Goal: Task Accomplishment & Management: Complete application form

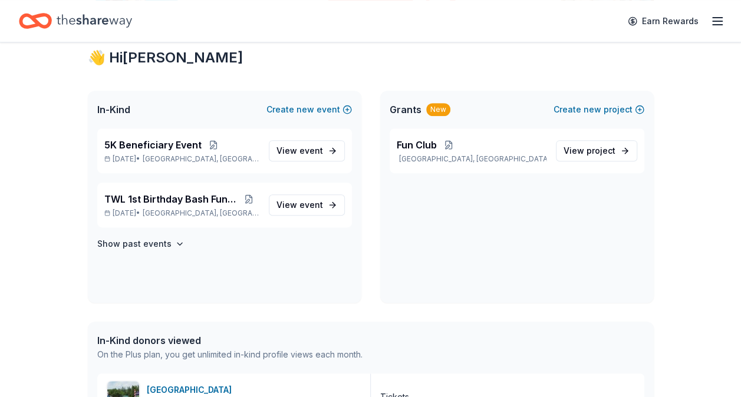
scroll to position [213, 0]
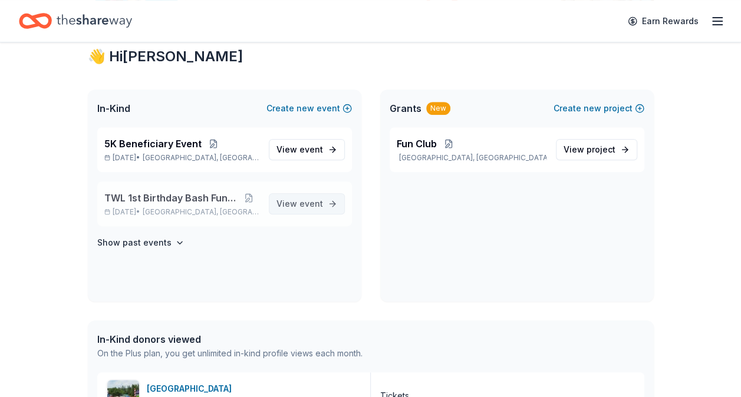
click at [308, 205] on span "event" at bounding box center [311, 204] width 24 height 10
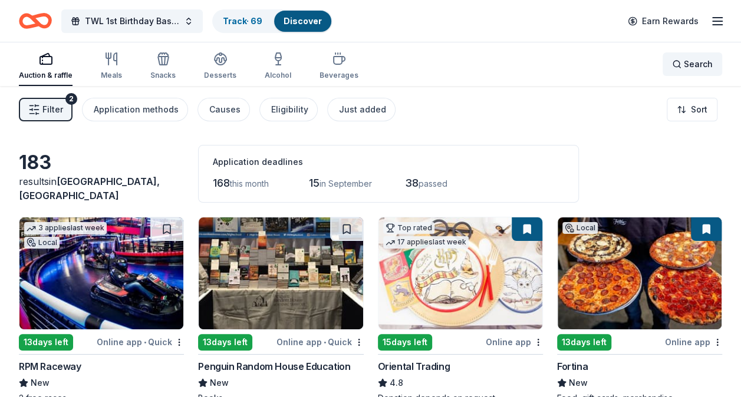
click at [687, 64] on span "Search" at bounding box center [698, 64] width 29 height 14
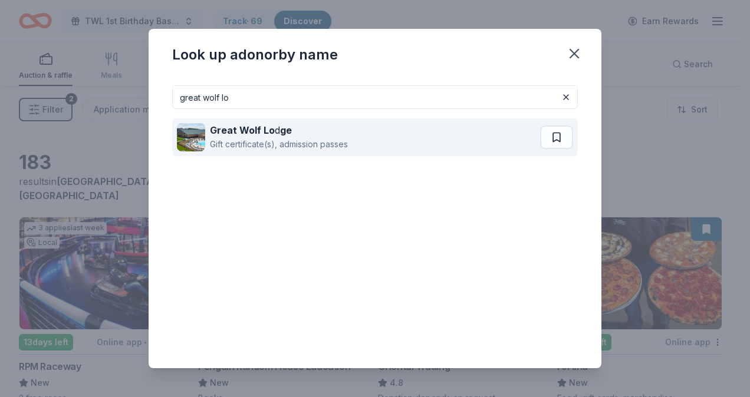
type input "great wolf lo"
click at [268, 143] on div "Gift certificate(s), admission passes" at bounding box center [279, 144] width 138 height 14
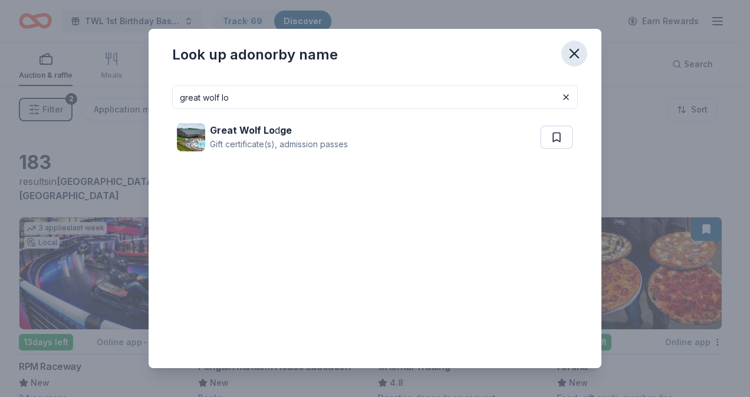
click at [569, 52] on icon "button" at bounding box center [574, 53] width 17 height 17
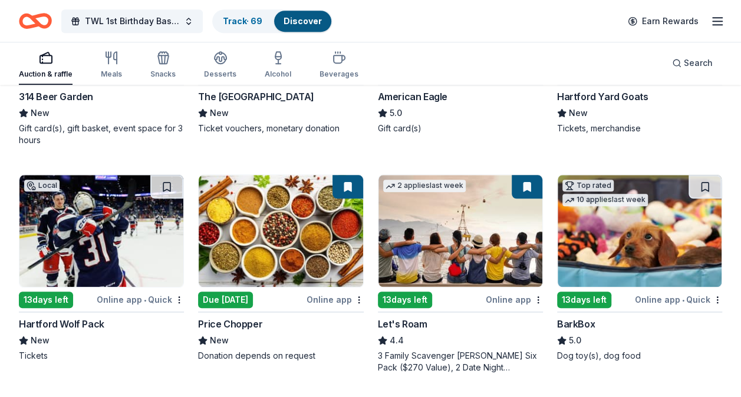
scroll to position [486, 0]
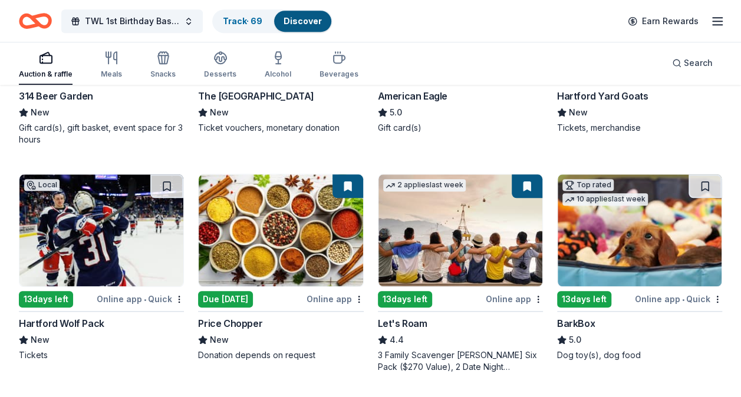
click at [440, 305] on div "13 days left" at bounding box center [430, 299] width 105 height 15
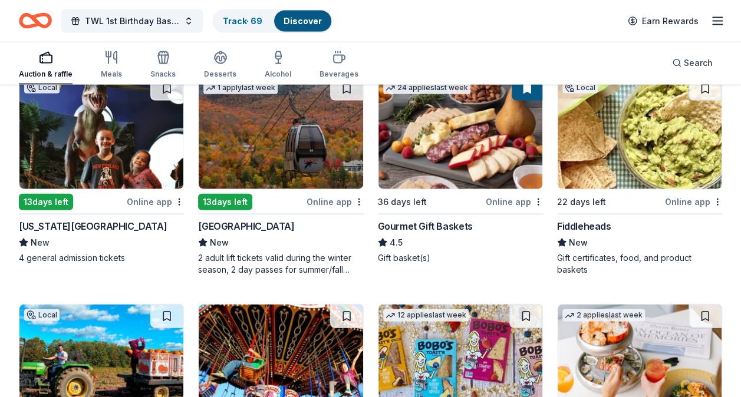
scroll to position [1241, 0]
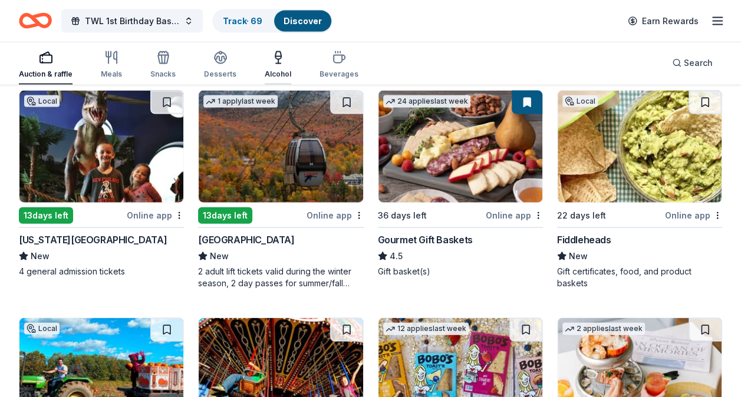
click at [277, 62] on icon "button" at bounding box center [278, 58] width 14 height 14
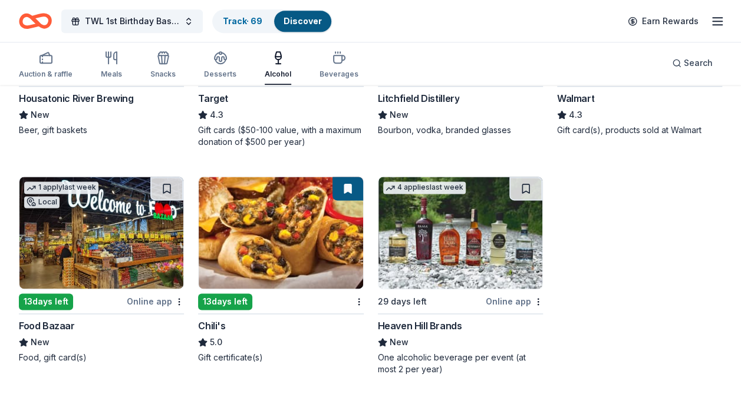
scroll to position [712, 0]
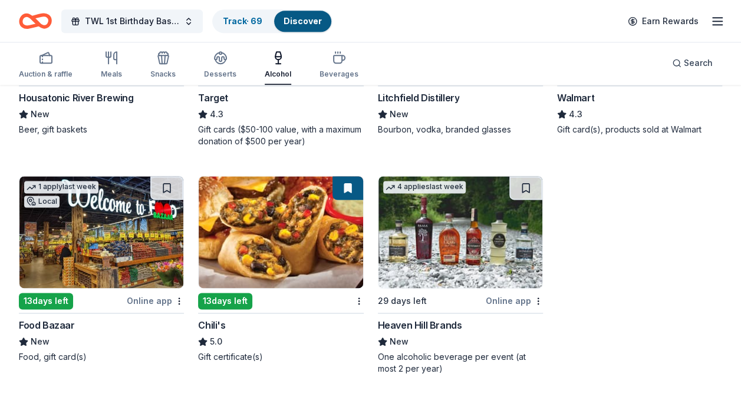
click at [459, 265] on img at bounding box center [460, 232] width 164 height 112
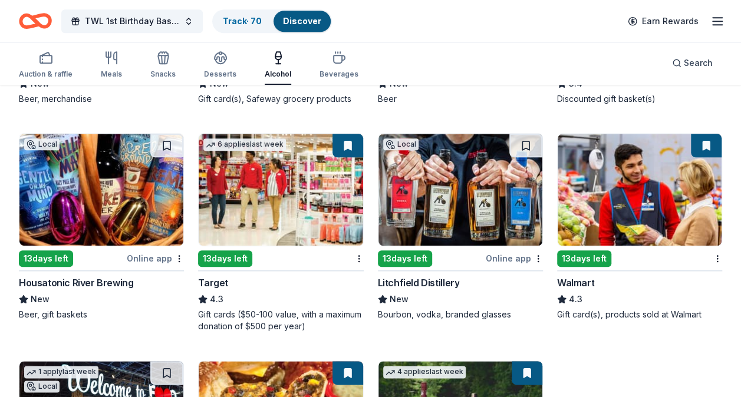
scroll to position [527, 0]
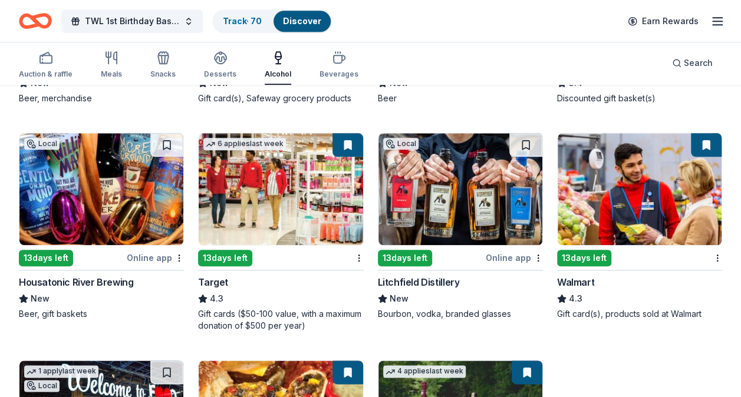
click at [126, 206] on img at bounding box center [101, 189] width 164 height 112
click at [235, 25] on link "Track · 71" at bounding box center [241, 21] width 37 height 10
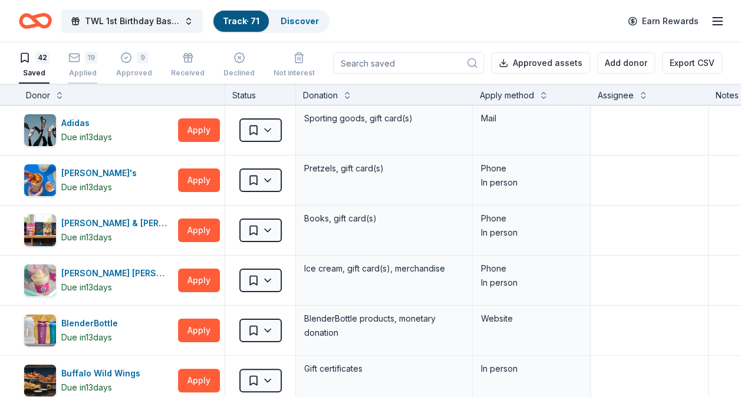
click at [83, 65] on div "19 Applied" at bounding box center [82, 65] width 29 height 26
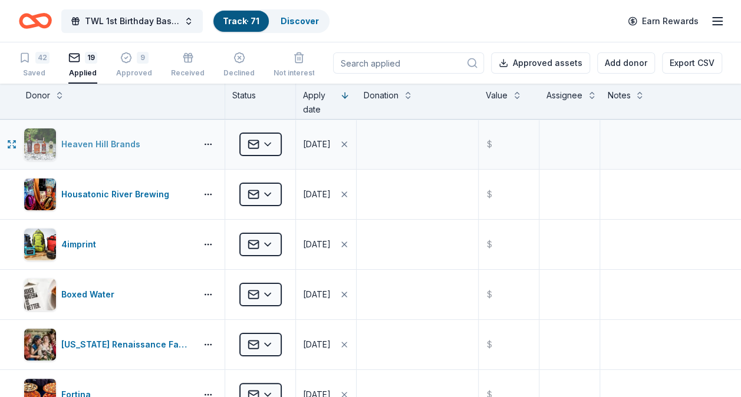
click at [140, 140] on div "Heaven Hill Brands" at bounding box center [103, 144] width 84 height 14
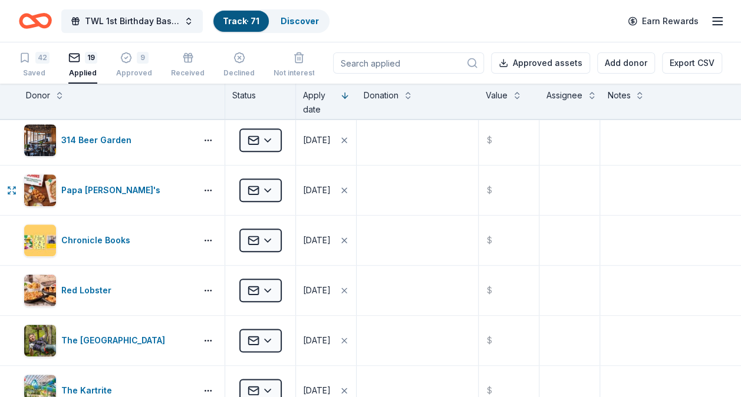
scroll to position [608, 0]
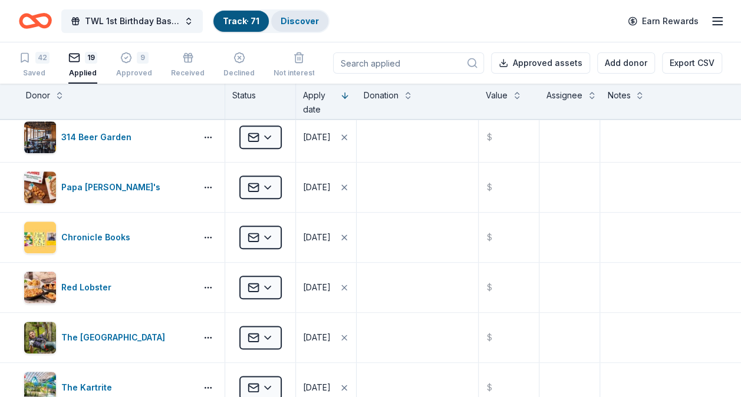
click at [308, 19] on link "Discover" at bounding box center [300, 21] width 38 height 10
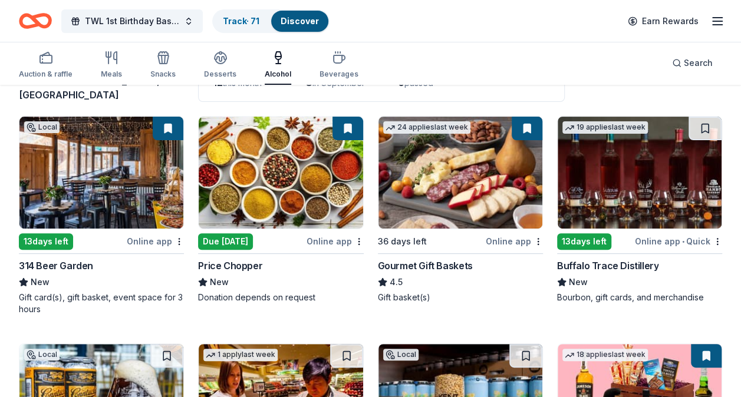
scroll to position [101, 0]
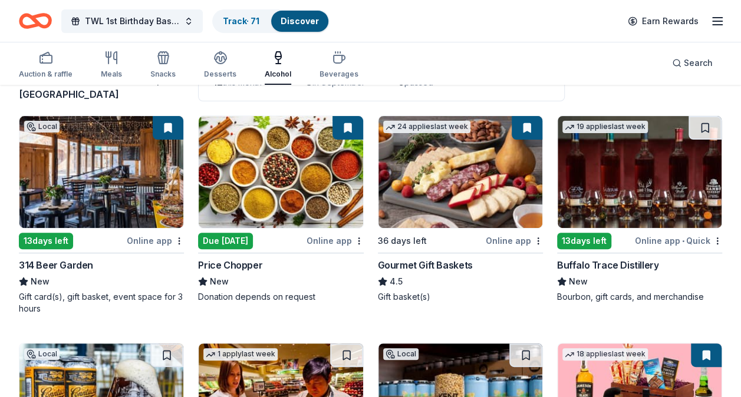
click at [654, 173] on img at bounding box center [640, 172] width 164 height 112
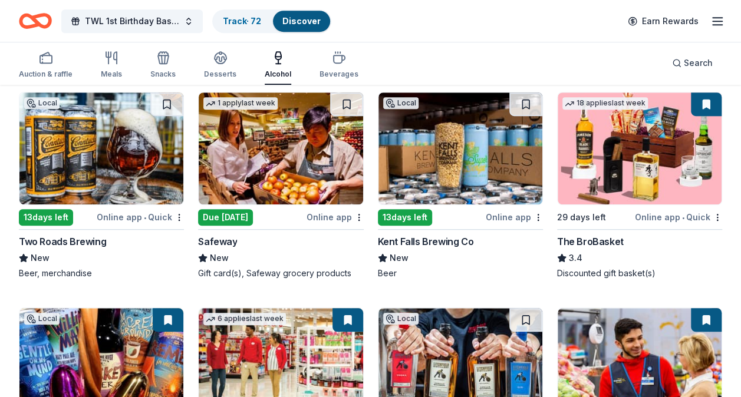
scroll to position [352, 0]
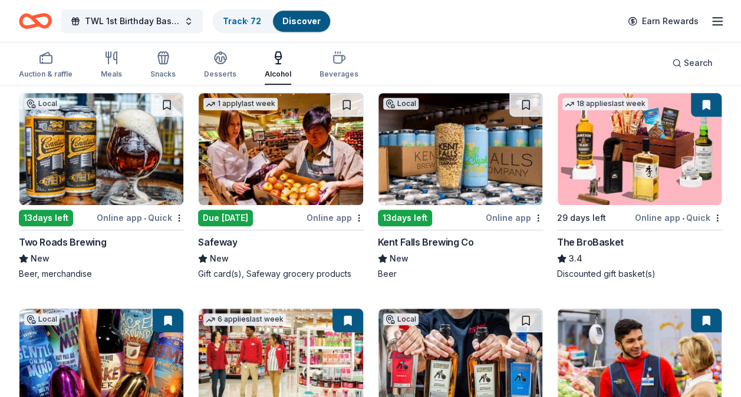
click at [132, 145] on img at bounding box center [101, 149] width 164 height 112
click at [443, 147] on img at bounding box center [460, 149] width 164 height 112
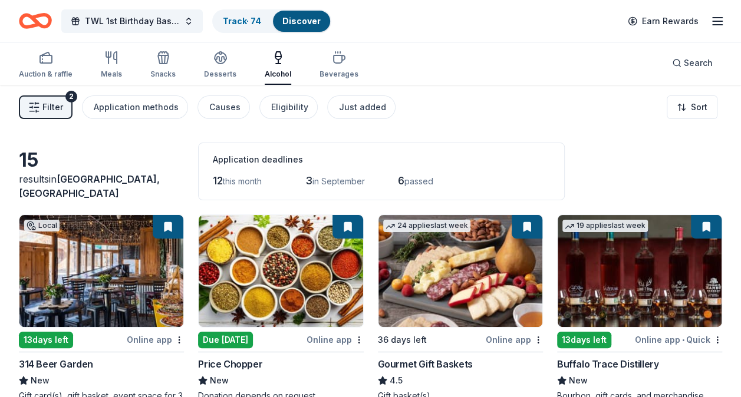
scroll to position [0, 0]
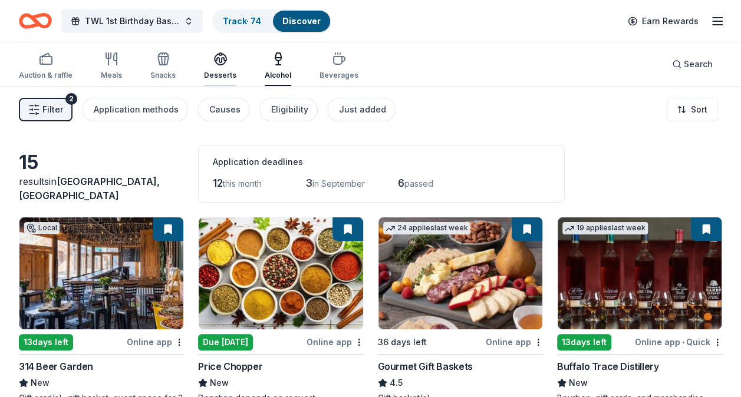
click at [217, 60] on icon "button" at bounding box center [220, 59] width 14 height 14
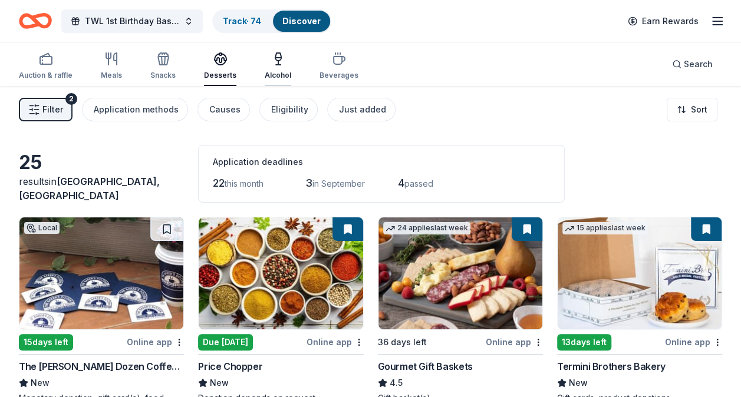
click at [272, 68] on div "Alcohol" at bounding box center [278, 66] width 27 height 28
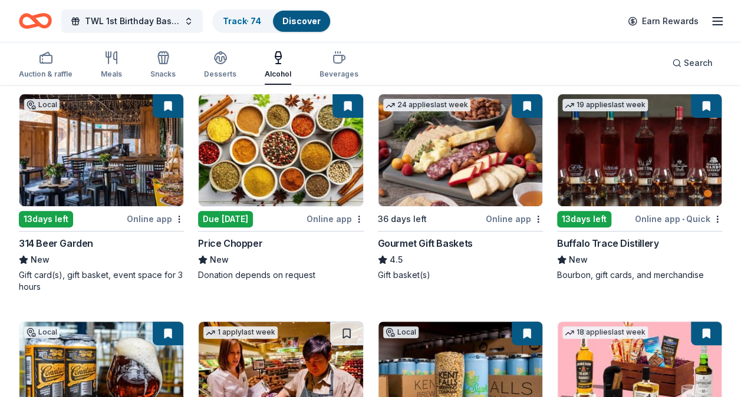
scroll to position [134, 0]
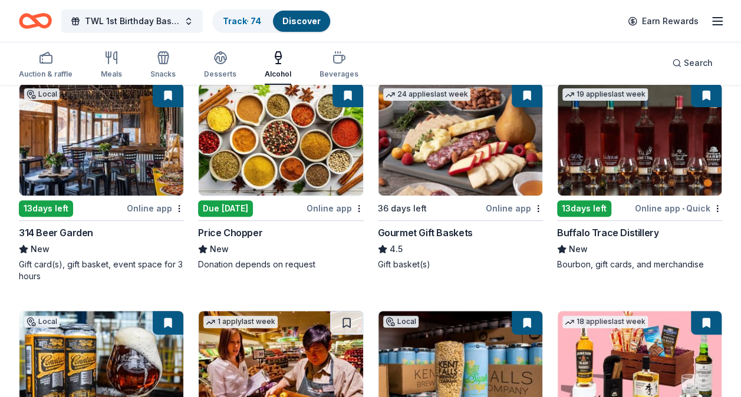
click at [644, 147] on img at bounding box center [640, 140] width 164 height 112
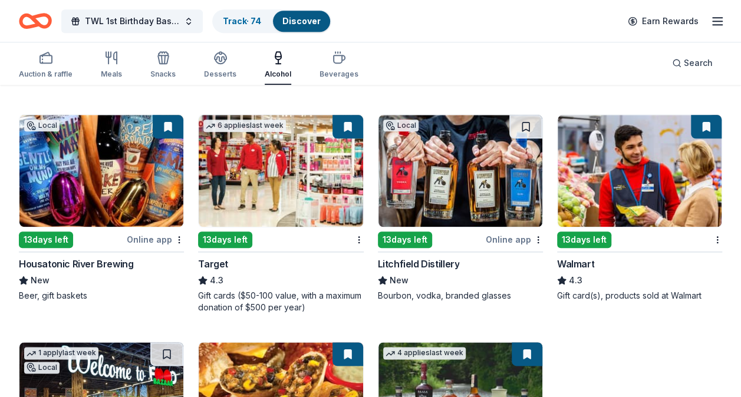
scroll to position [545, 0]
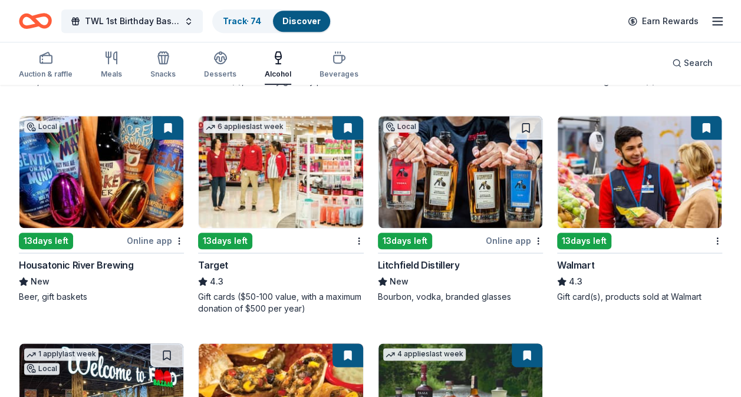
click at [452, 174] on img at bounding box center [460, 172] width 164 height 112
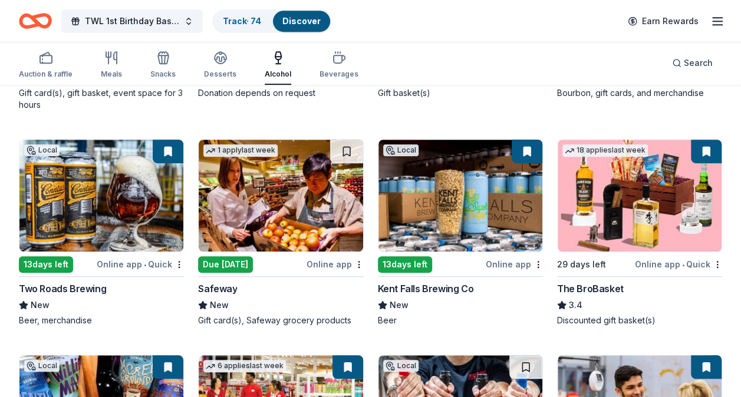
scroll to position [306, 0]
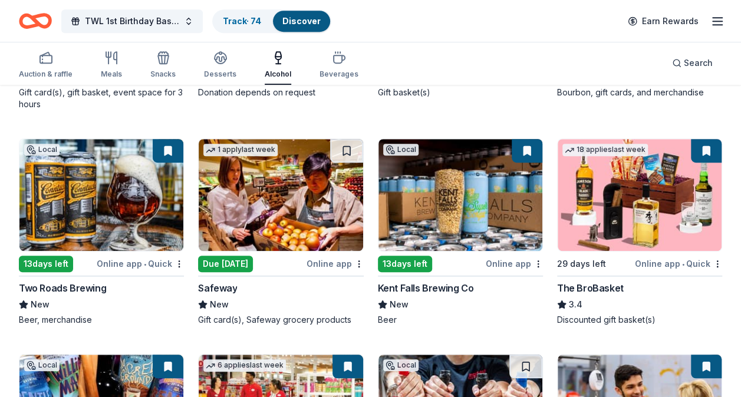
click at [420, 184] on img at bounding box center [460, 195] width 164 height 112
click at [124, 229] on img at bounding box center [101, 195] width 164 height 112
click at [462, 204] on img at bounding box center [460, 195] width 164 height 112
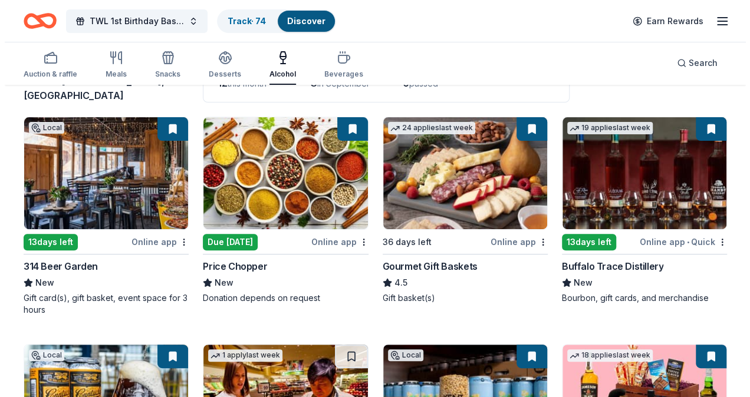
scroll to position [0, 0]
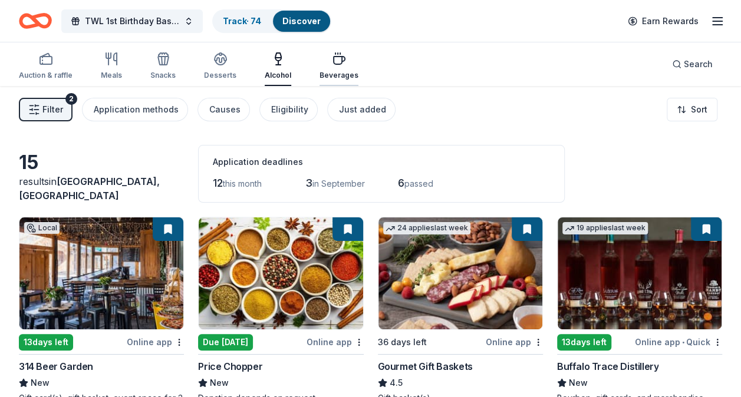
click at [334, 62] on icon "button" at bounding box center [339, 59] width 14 height 14
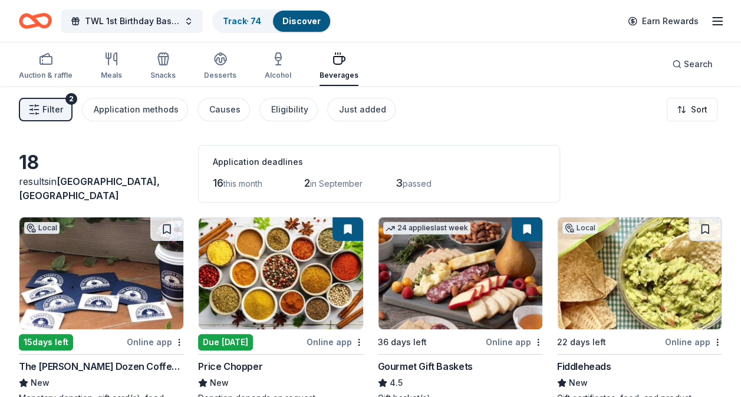
click at [60, 108] on span "Filter" at bounding box center [52, 110] width 21 height 14
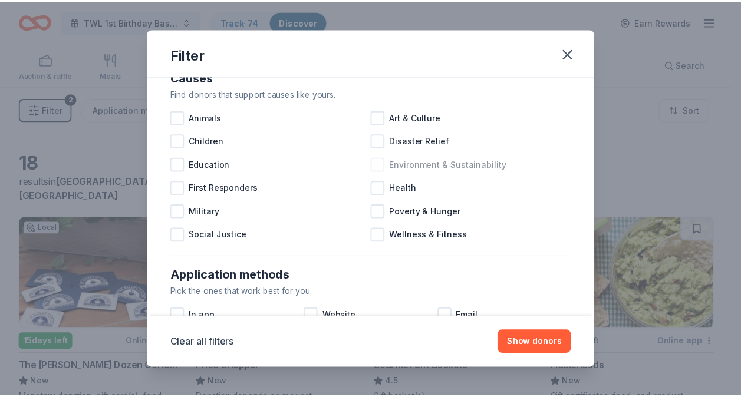
scroll to position [22, 0]
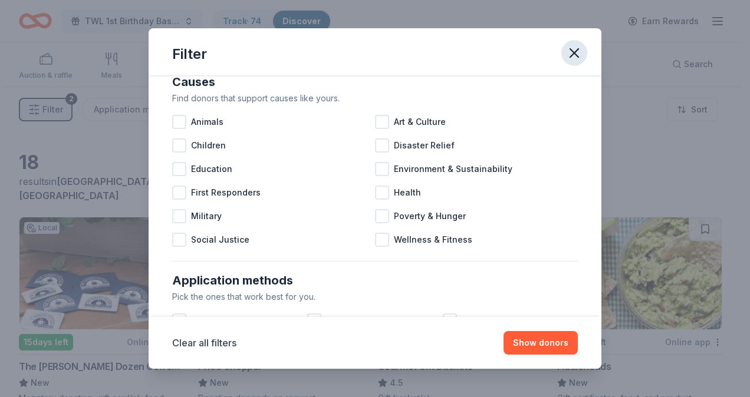
click at [577, 51] on icon "button" at bounding box center [574, 53] width 17 height 17
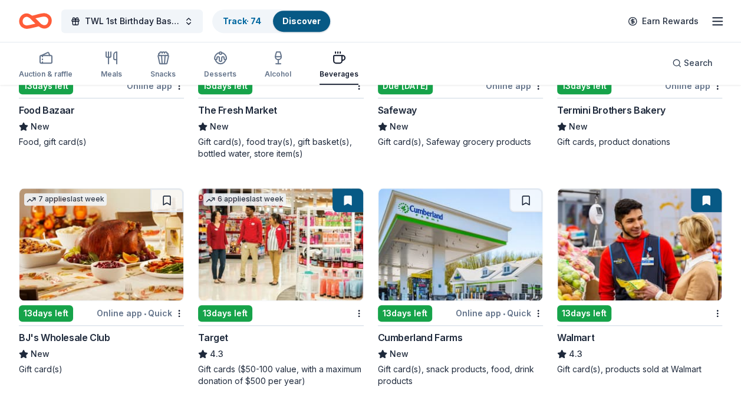
scroll to position [484, 0]
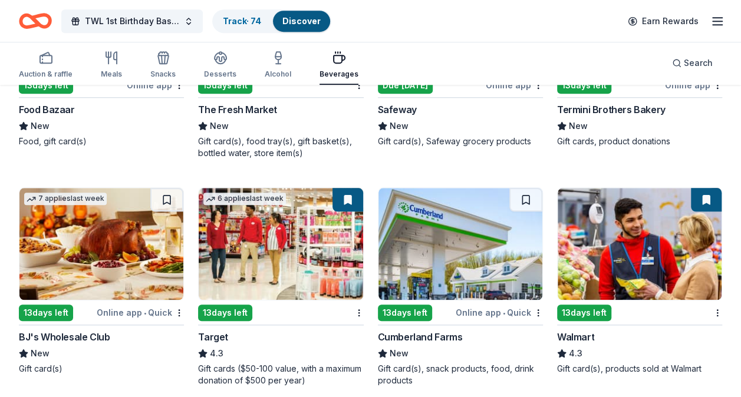
click at [103, 242] on img at bounding box center [101, 244] width 164 height 112
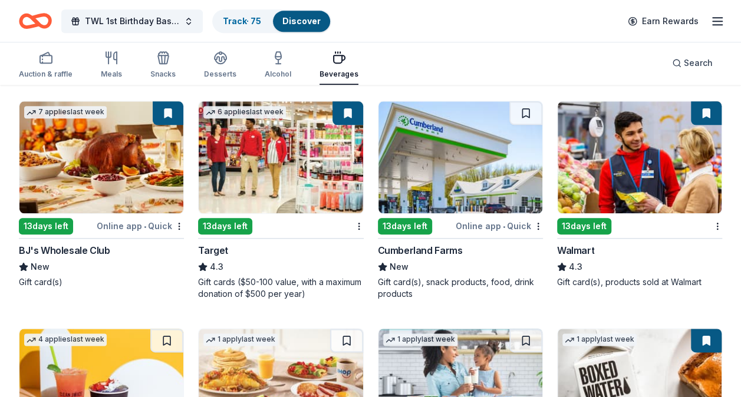
scroll to position [570, 0]
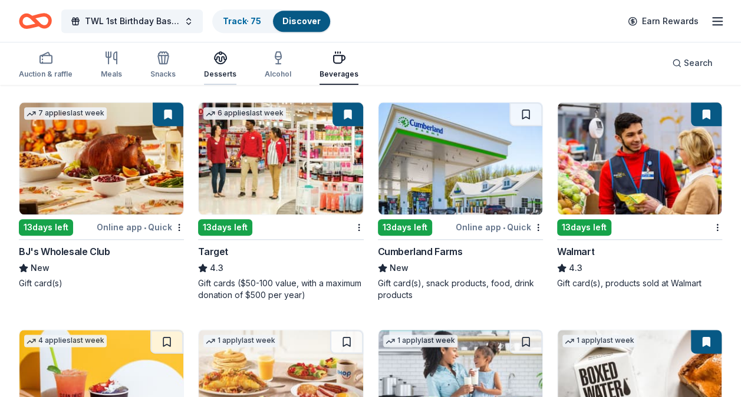
click at [222, 69] on div "Desserts" at bounding box center [220, 65] width 32 height 28
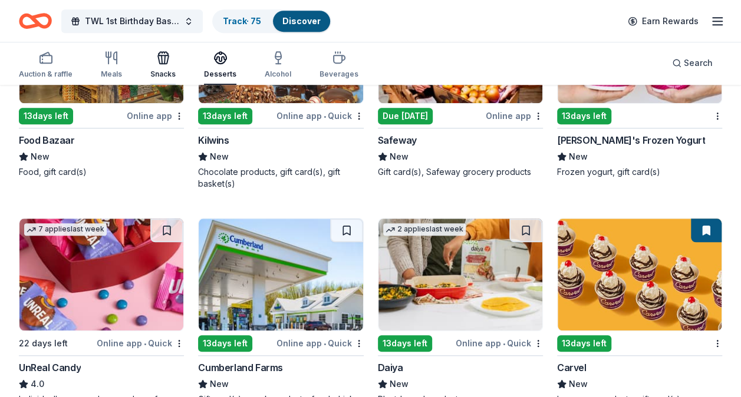
scroll to position [453, 0]
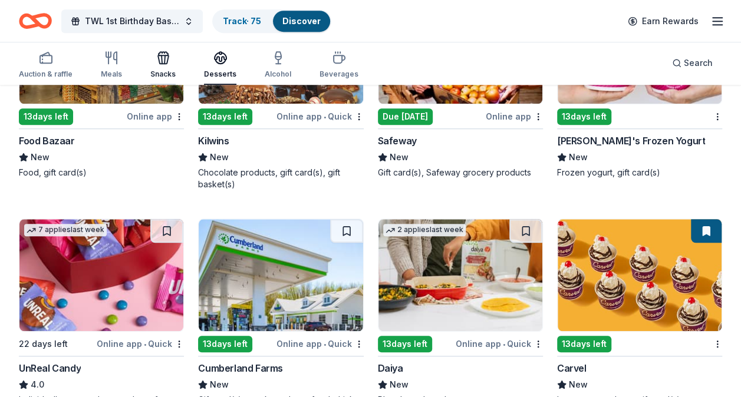
click at [161, 58] on icon "button" at bounding box center [161, 59] width 1 height 8
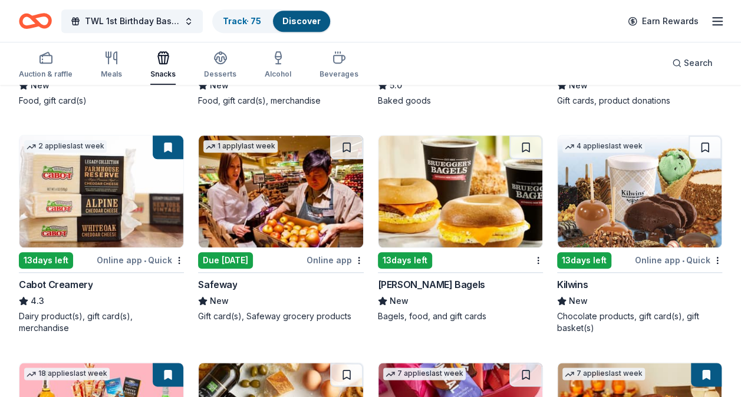
scroll to position [526, 0]
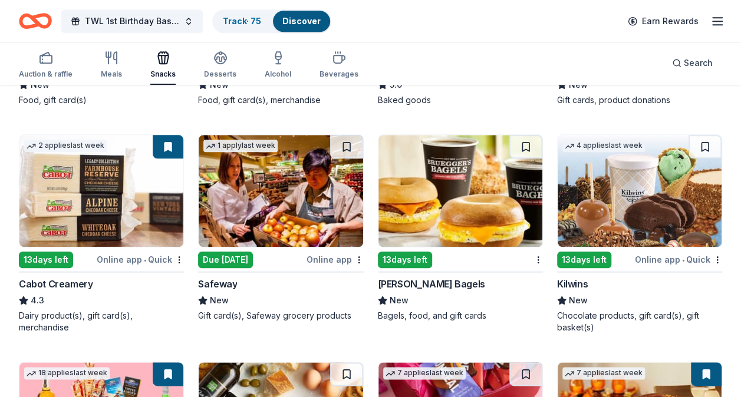
click at [114, 177] on img at bounding box center [101, 191] width 164 height 112
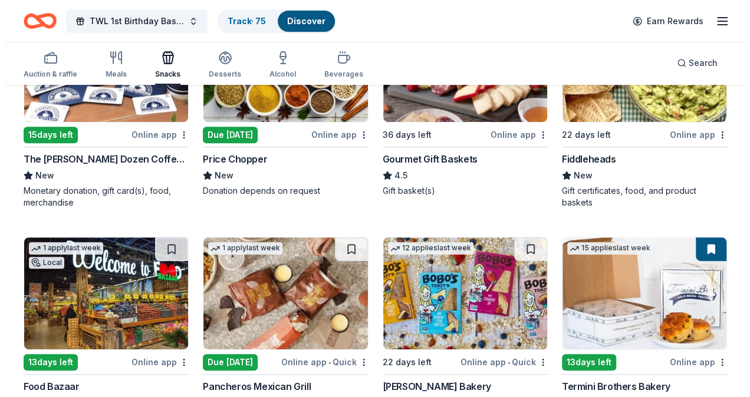
scroll to position [0, 0]
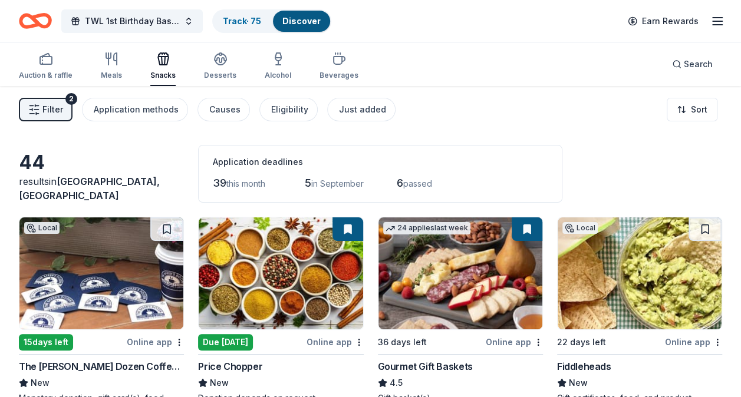
click at [55, 107] on span "Filter" at bounding box center [52, 110] width 21 height 14
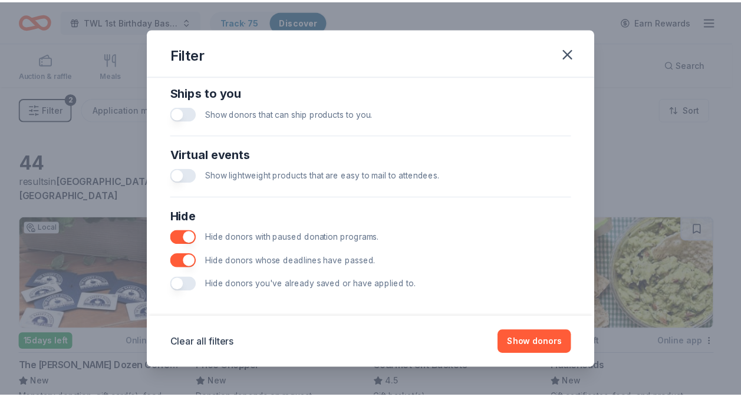
scroll to position [534, 0]
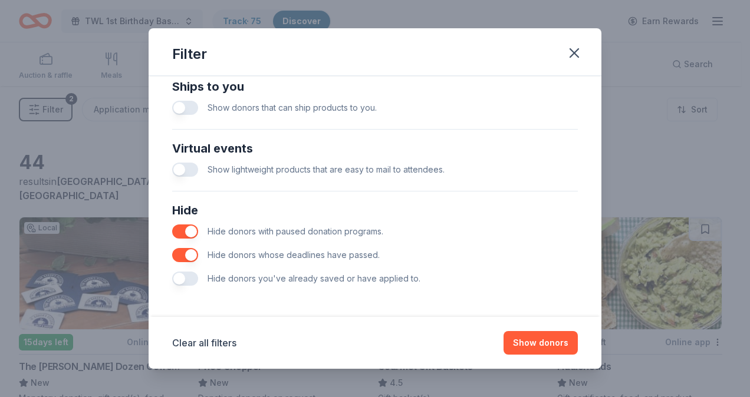
click at [178, 280] on button "button" at bounding box center [185, 279] width 26 height 14
click at [542, 342] on button "Show 30 donors" at bounding box center [534, 343] width 85 height 24
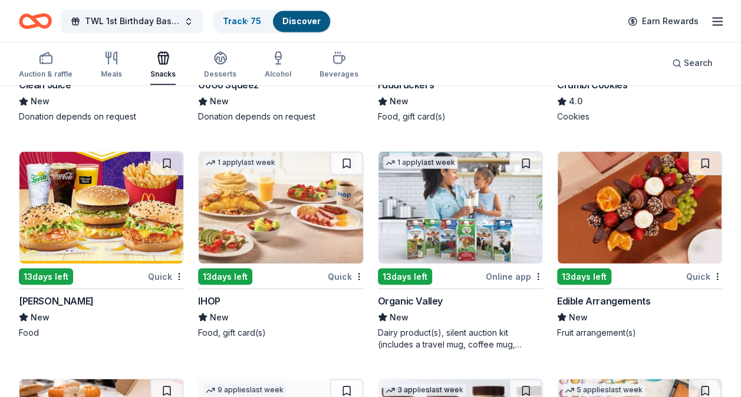
scroll to position [961, 0]
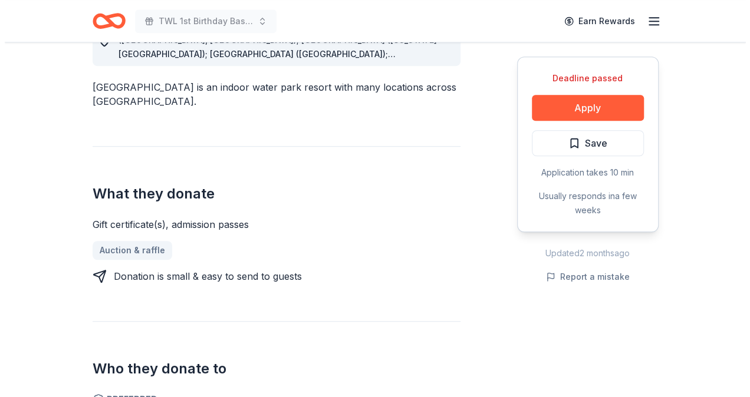
scroll to position [372, 0]
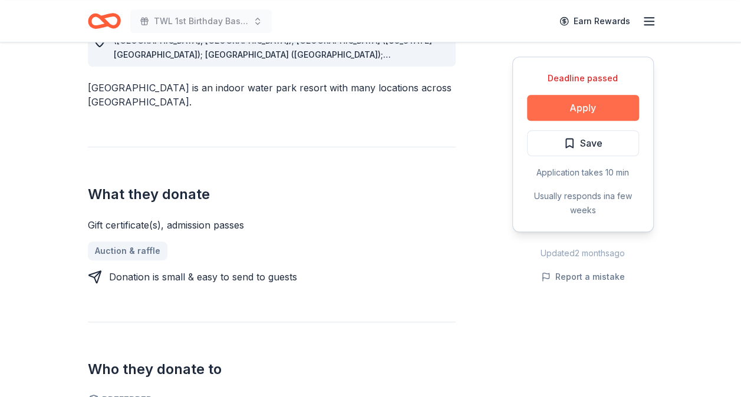
click at [595, 103] on button "Apply" at bounding box center [583, 108] width 112 height 26
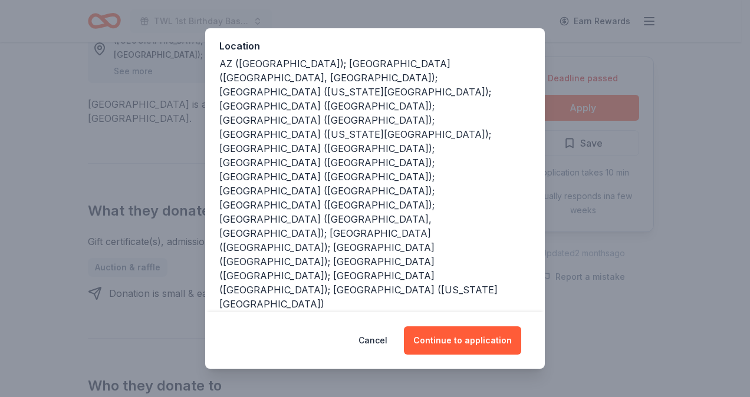
scroll to position [0, 0]
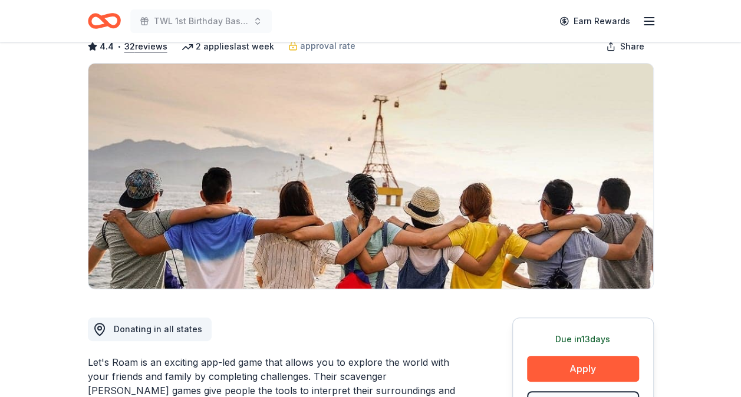
scroll to position [67, 0]
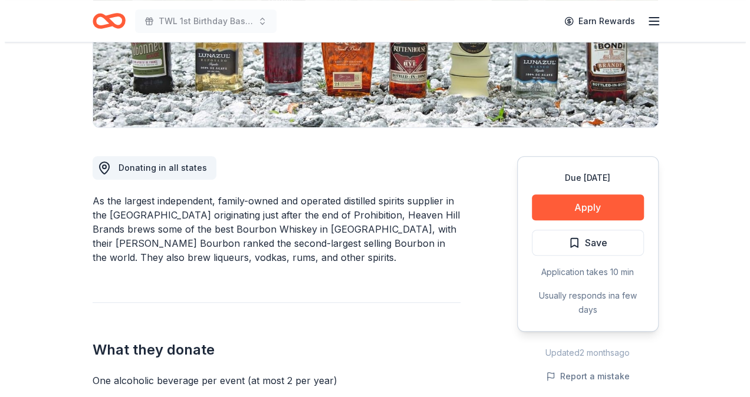
scroll to position [260, 0]
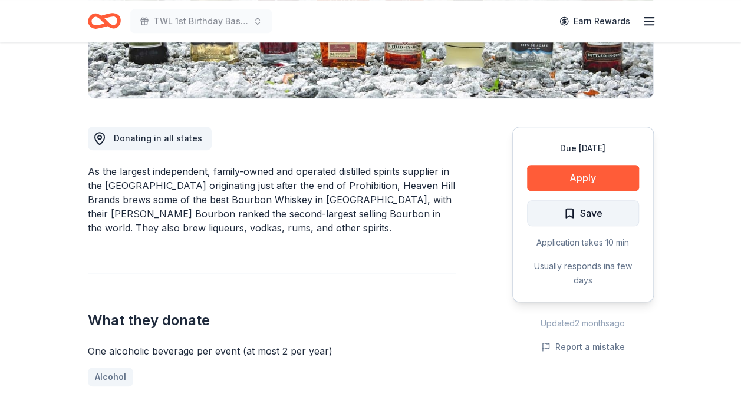
click at [573, 216] on span "Save" at bounding box center [582, 213] width 39 height 15
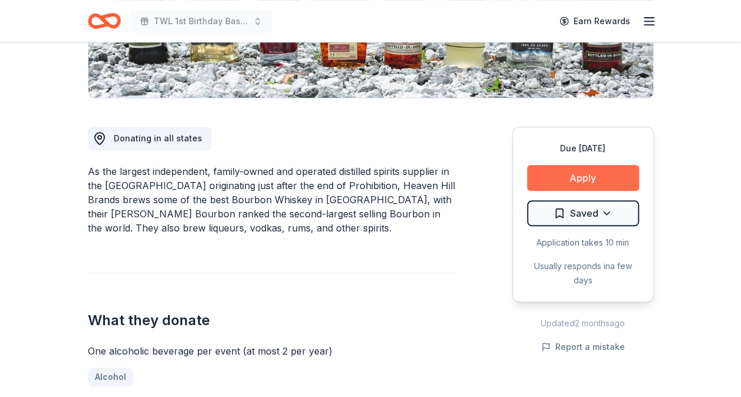
click at [582, 174] on button "Apply" at bounding box center [583, 178] width 112 height 26
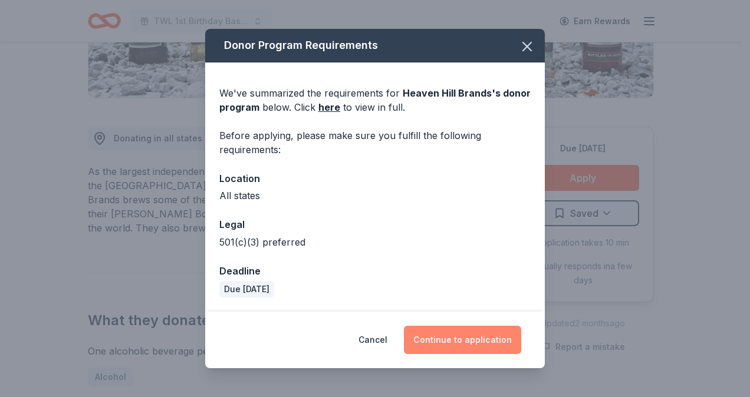
click at [444, 338] on button "Continue to application" at bounding box center [462, 340] width 117 height 28
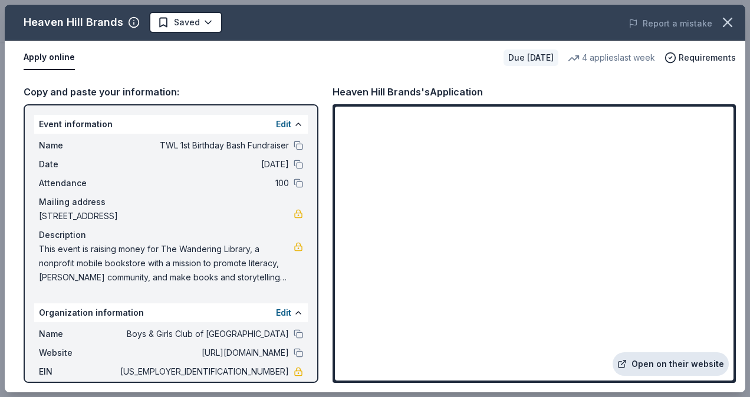
click at [655, 359] on link "Open on their website" at bounding box center [670, 364] width 116 height 24
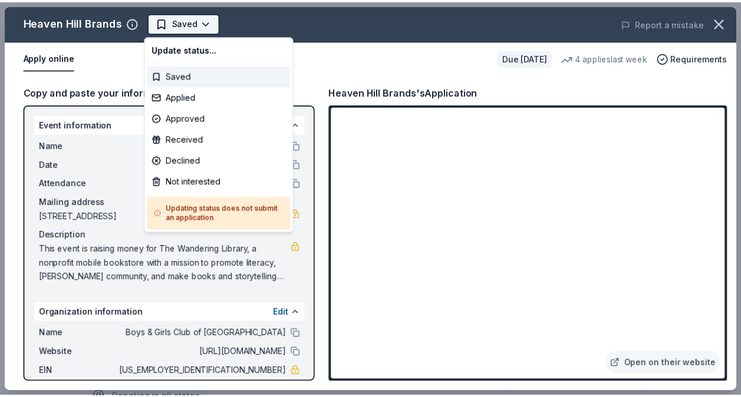
scroll to position [0, 0]
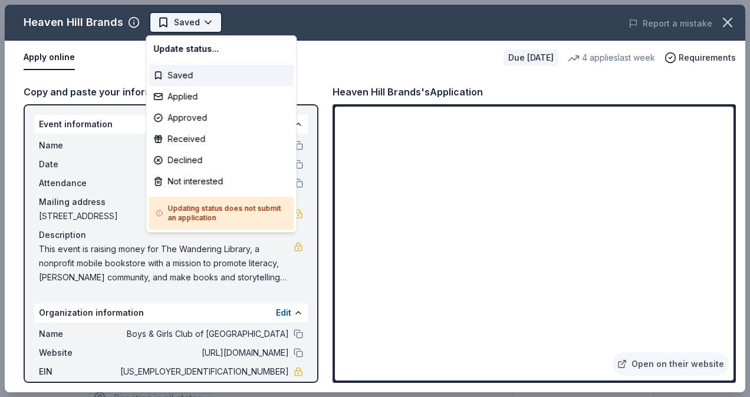
click at [205, 23] on body "TWL 1st Birthday Bash Fundraiser Saved Apply Due in 29 days Share Heaven Hill B…" at bounding box center [370, 198] width 741 height 397
click at [197, 94] on div "Applied" at bounding box center [221, 96] width 145 height 21
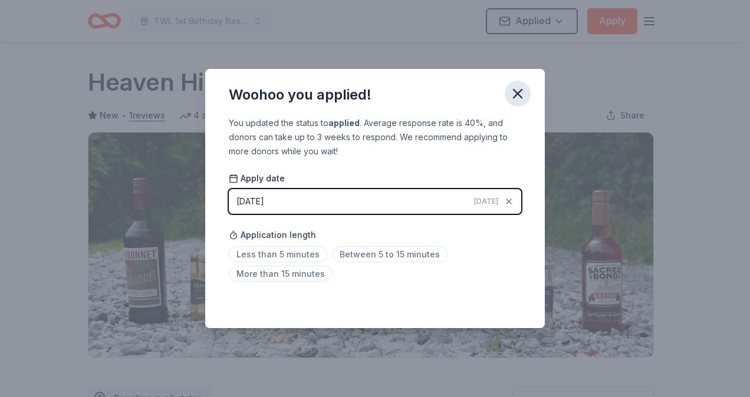
click at [516, 88] on icon "button" at bounding box center [517, 93] width 17 height 17
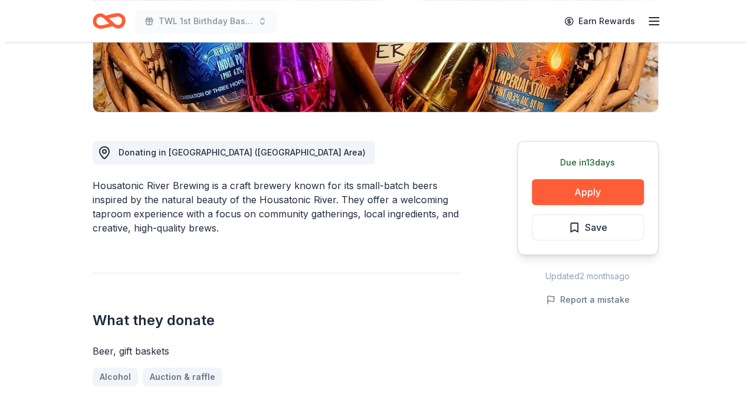
scroll to position [260, 0]
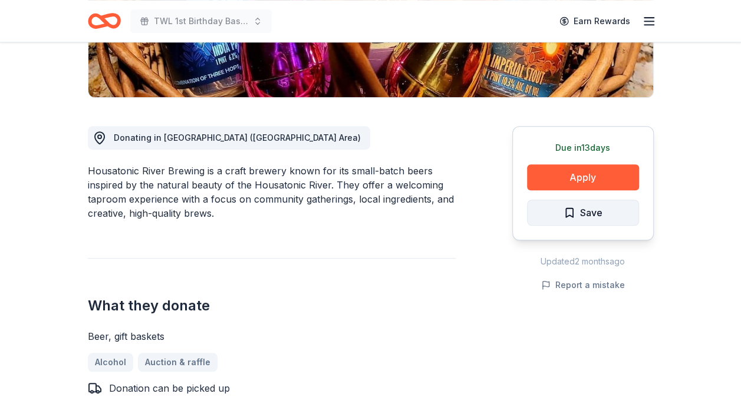
click at [589, 212] on span "Save" at bounding box center [591, 212] width 22 height 15
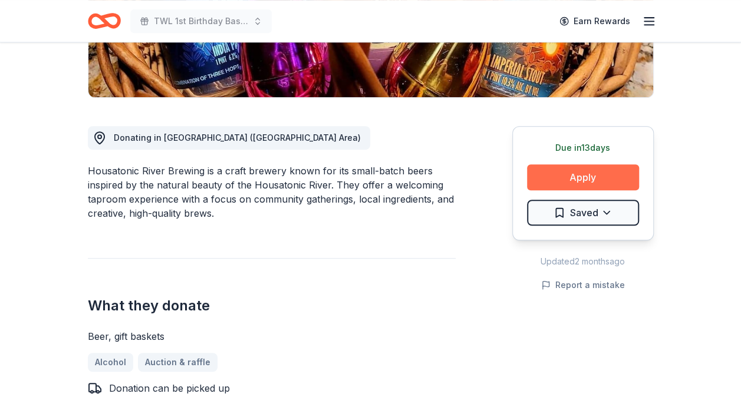
click at [592, 171] on button "Apply" at bounding box center [583, 177] width 112 height 26
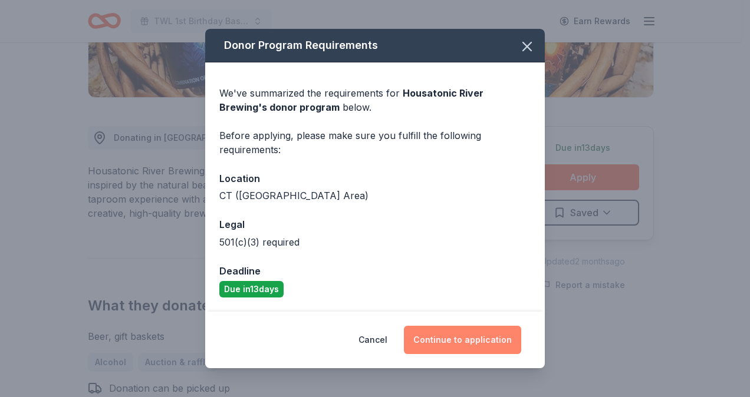
click at [447, 334] on button "Continue to application" at bounding box center [462, 340] width 117 height 28
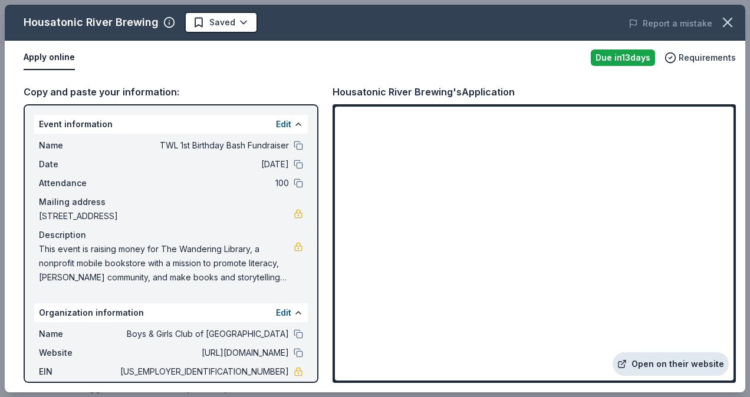
click at [625, 363] on icon at bounding box center [624, 362] width 2 height 2
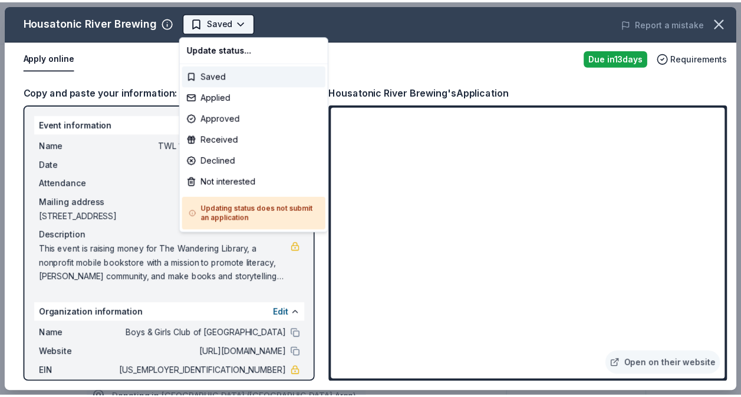
scroll to position [0, 0]
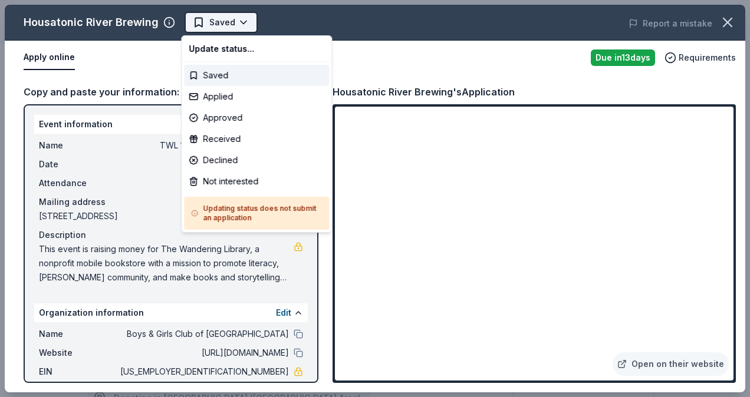
click at [224, 22] on body "TWL 1st Birthday Bash Fundraiser Saved Apply Due in 13 days Share Housatonic Ri…" at bounding box center [370, 198] width 741 height 397
click at [215, 100] on div "Applied" at bounding box center [256, 96] width 145 height 21
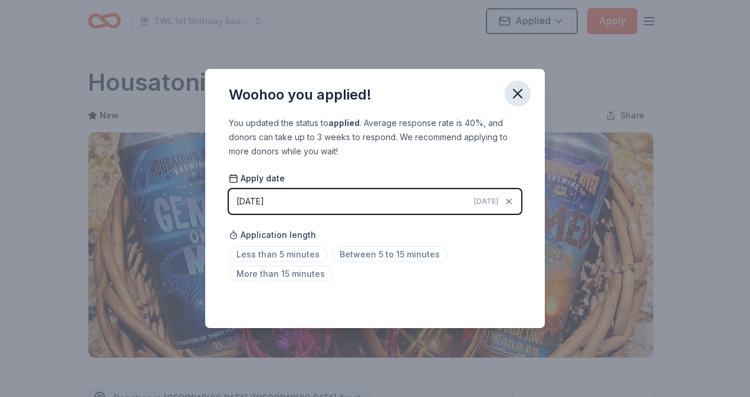
click at [517, 92] on icon "button" at bounding box center [517, 93] width 17 height 17
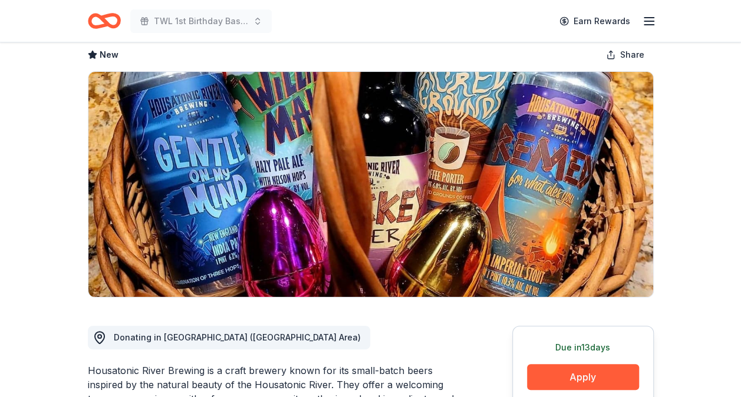
scroll to position [60, 0]
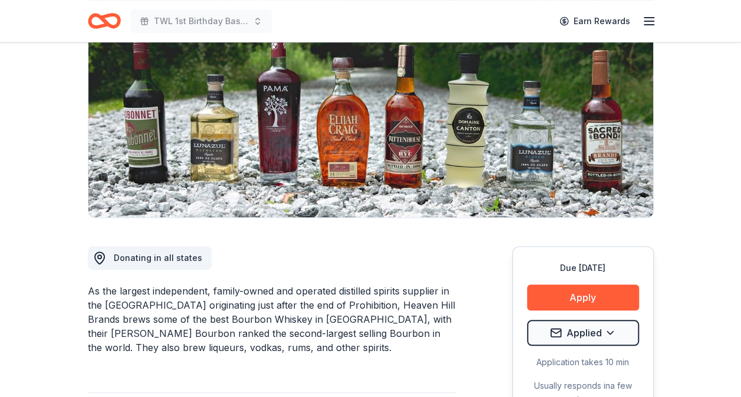
scroll to position [139, 0]
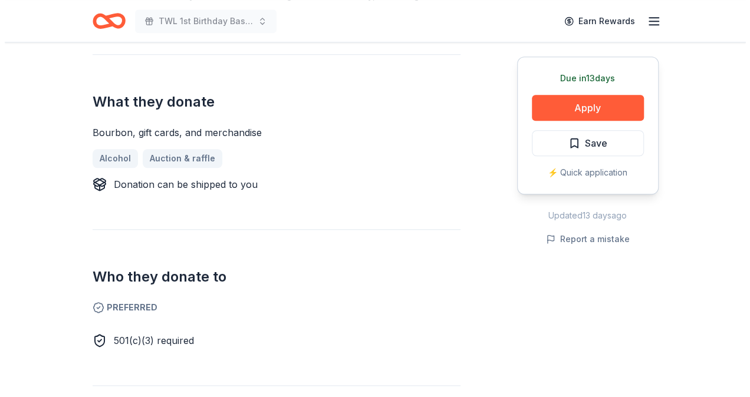
scroll to position [437, 0]
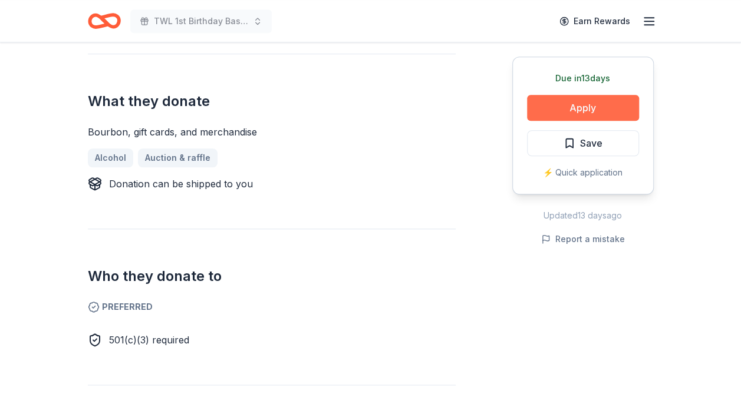
click at [587, 108] on button "Apply" at bounding box center [583, 108] width 112 height 26
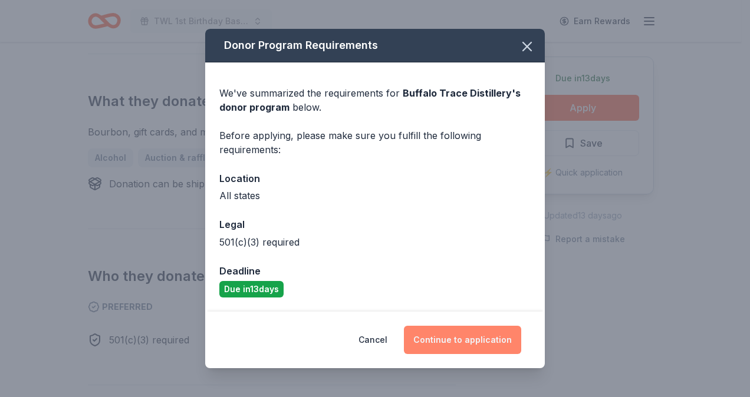
click at [477, 338] on button "Continue to application" at bounding box center [462, 340] width 117 height 28
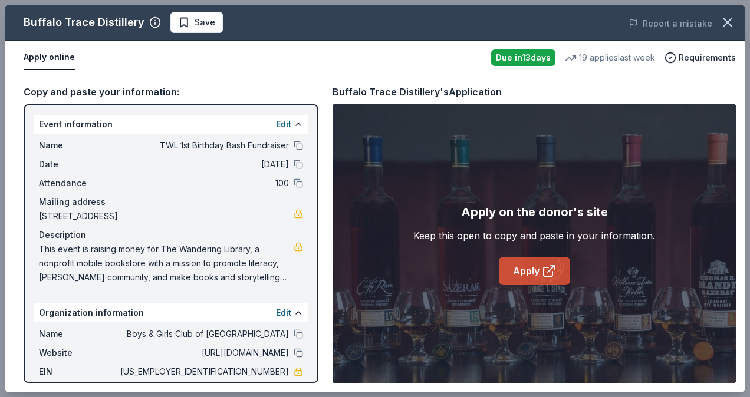
click at [525, 275] on link "Apply" at bounding box center [534, 271] width 71 height 28
click at [184, 18] on span "Save" at bounding box center [196, 22] width 37 height 14
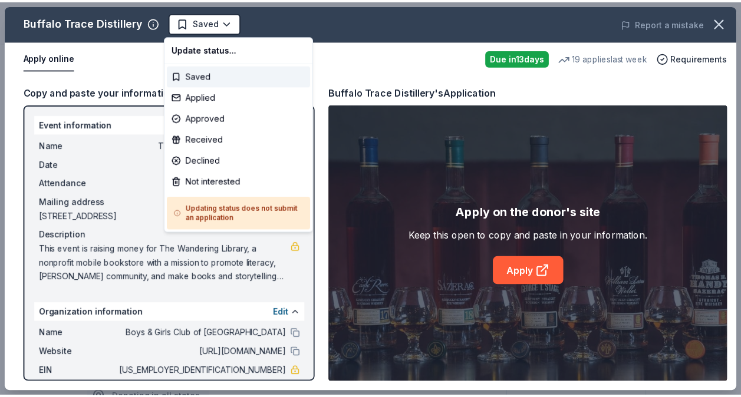
scroll to position [0, 0]
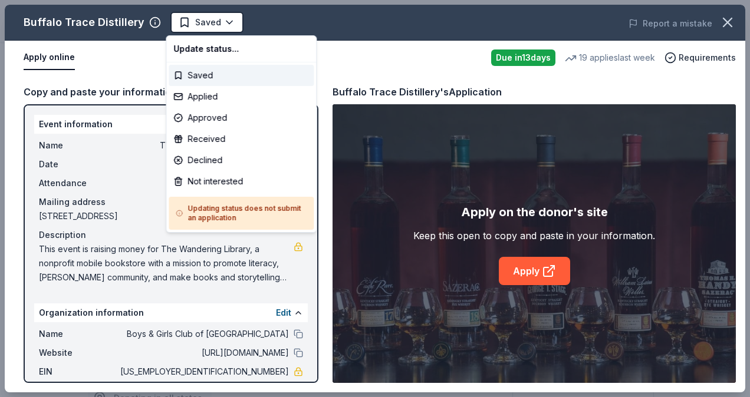
click at [184, 18] on body "TWL 1st Birthday Bash Fundraiser Saved Apply Due in 13 days Share Buffalo Trace…" at bounding box center [370, 198] width 741 height 397
click at [182, 101] on div "Applied" at bounding box center [241, 96] width 145 height 21
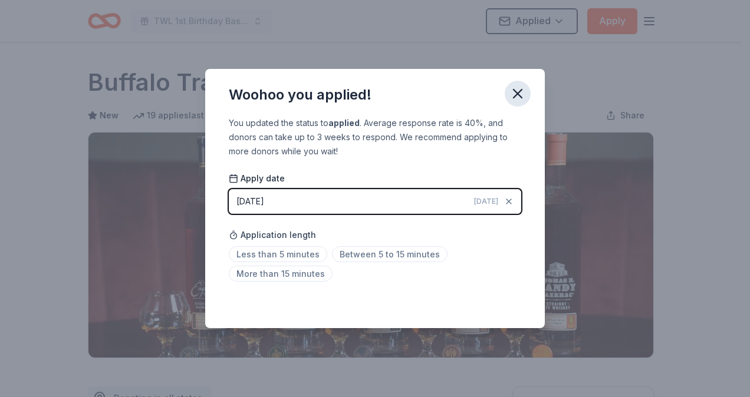
click at [515, 93] on icon "button" at bounding box center [517, 93] width 17 height 17
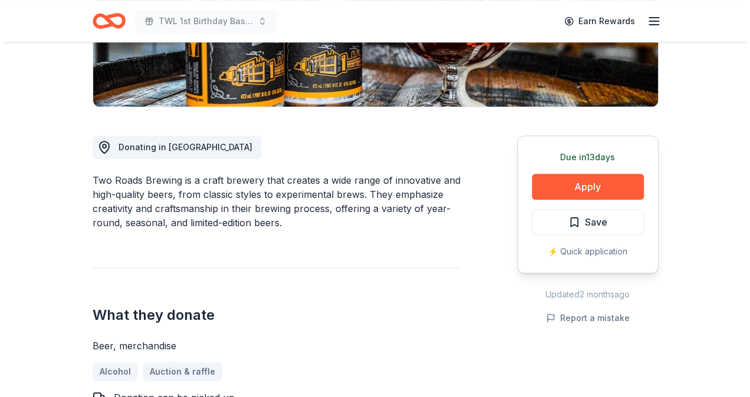
scroll to position [250, 0]
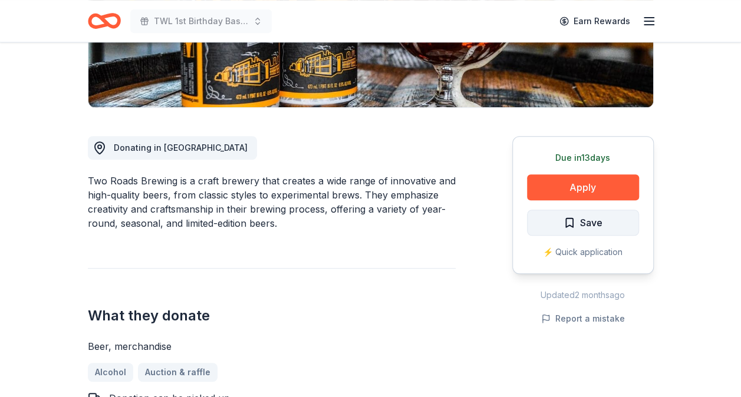
click at [581, 226] on span "Save" at bounding box center [591, 222] width 22 height 15
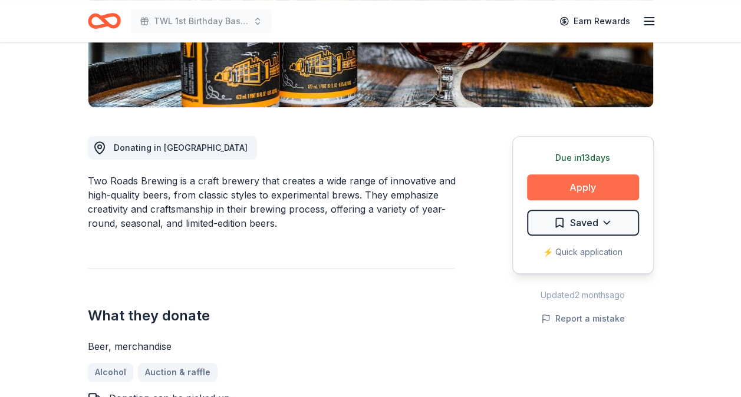
click at [567, 184] on button "Apply" at bounding box center [583, 187] width 112 height 26
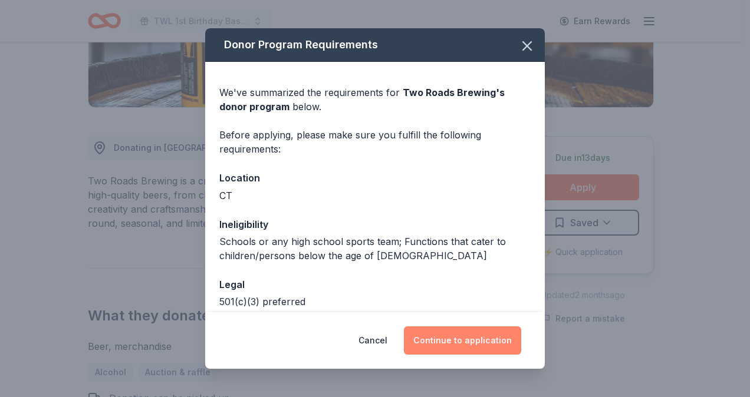
click at [464, 334] on button "Continue to application" at bounding box center [462, 341] width 117 height 28
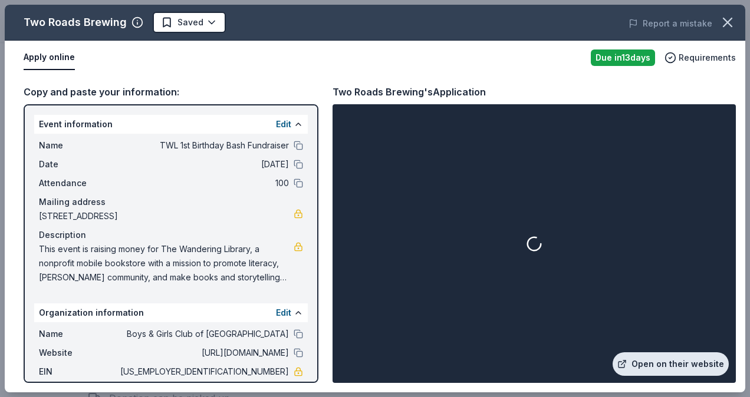
click at [641, 358] on link "Open on their website" at bounding box center [670, 364] width 116 height 24
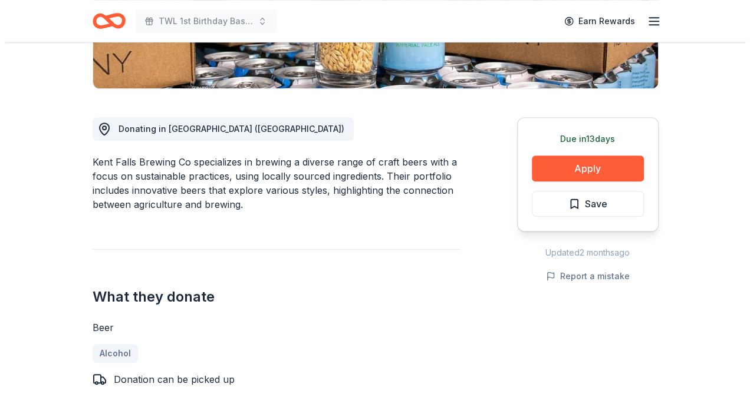
scroll to position [269, 0]
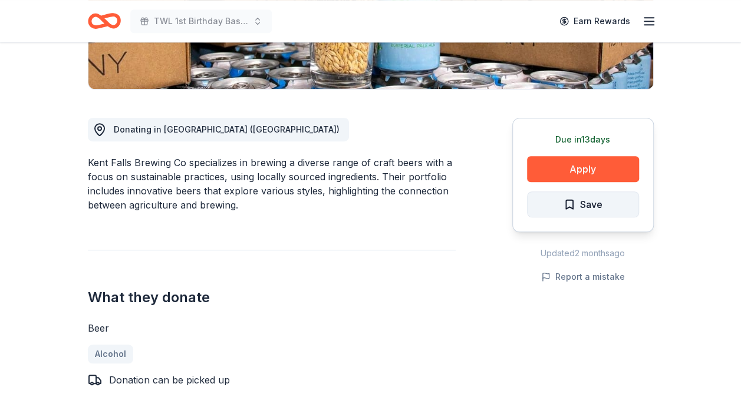
click at [562, 207] on button "Save" at bounding box center [583, 205] width 112 height 26
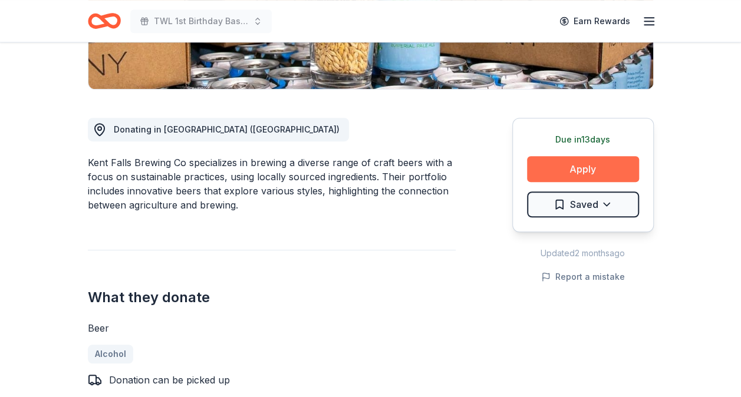
click at [574, 169] on button "Apply" at bounding box center [583, 169] width 112 height 26
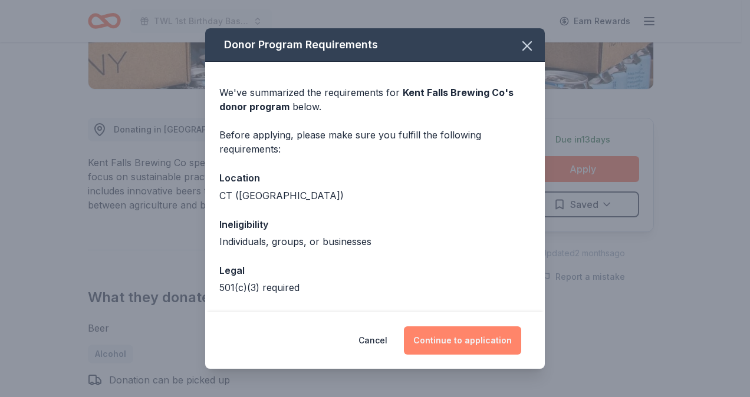
click at [434, 342] on button "Continue to application" at bounding box center [462, 341] width 117 height 28
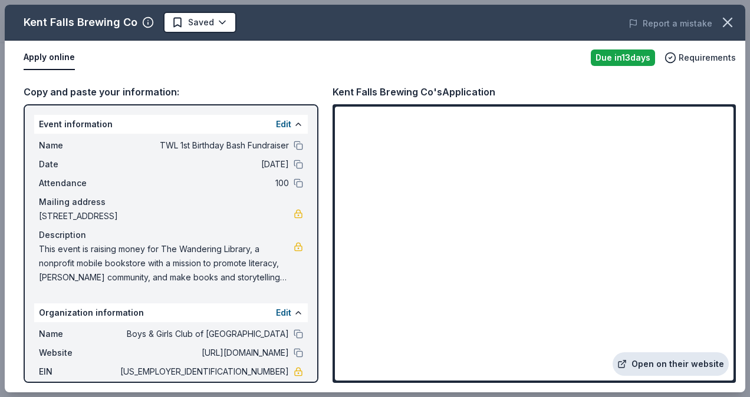
click at [632, 364] on link "Open on their website" at bounding box center [670, 364] width 116 height 24
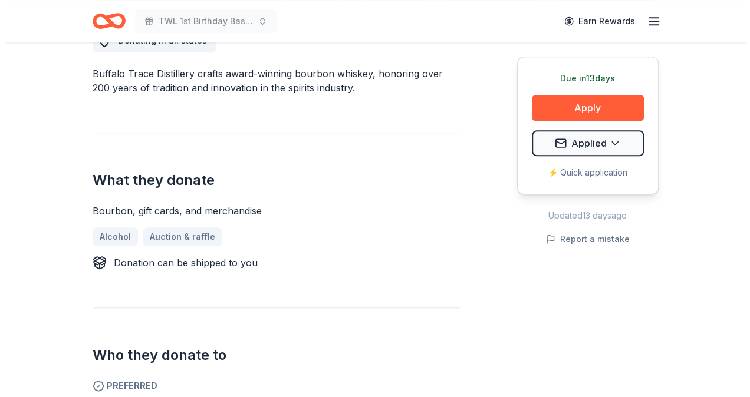
scroll to position [358, 0]
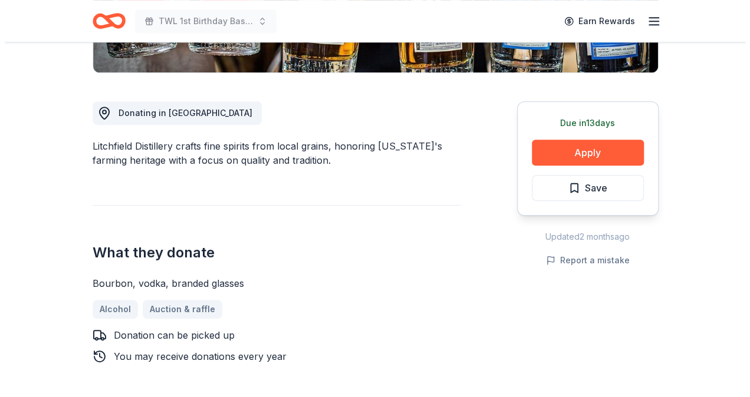
scroll to position [287, 0]
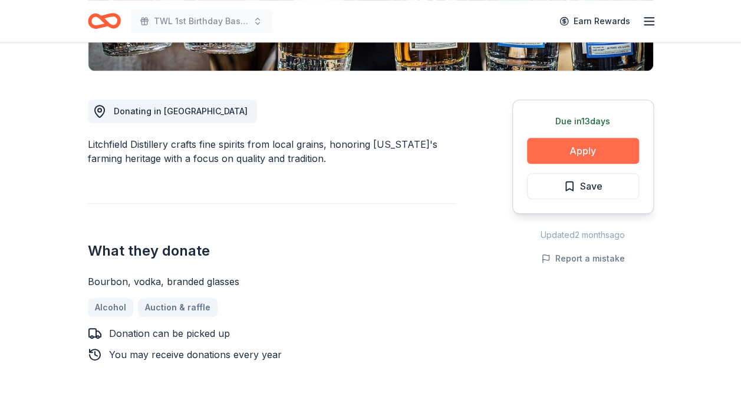
click at [572, 151] on button "Apply" at bounding box center [583, 151] width 112 height 26
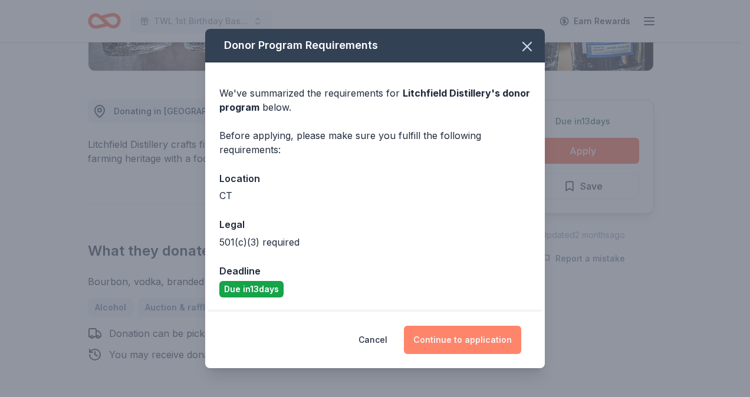
click at [444, 343] on button "Continue to application" at bounding box center [462, 340] width 117 height 28
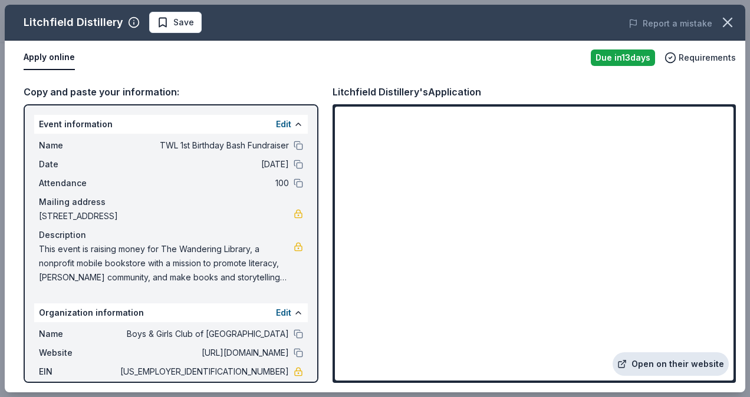
click at [632, 358] on link "Open on their website" at bounding box center [670, 364] width 116 height 24
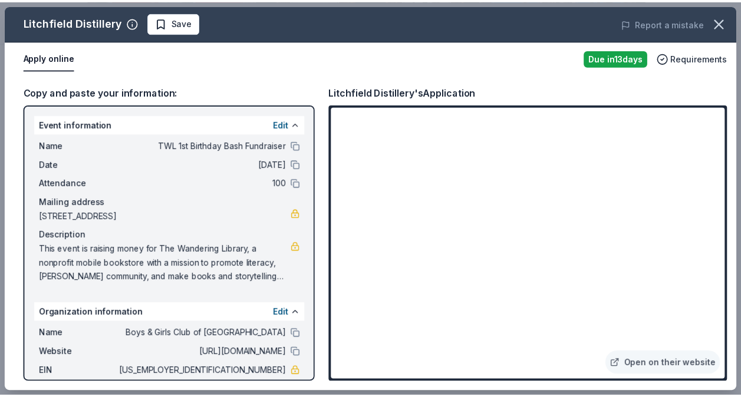
scroll to position [44, 0]
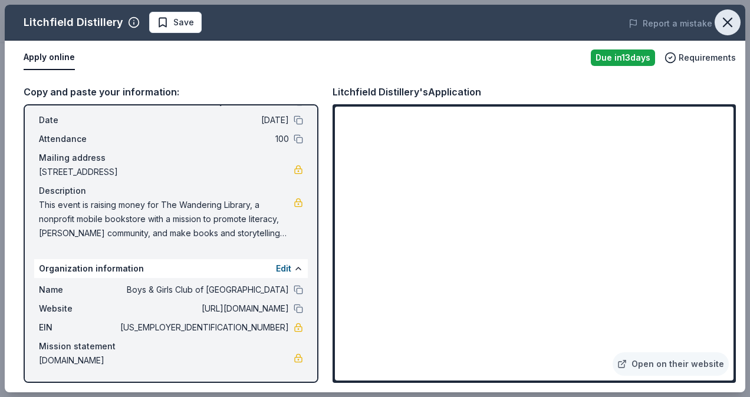
click at [733, 28] on icon "button" at bounding box center [727, 22] width 17 height 17
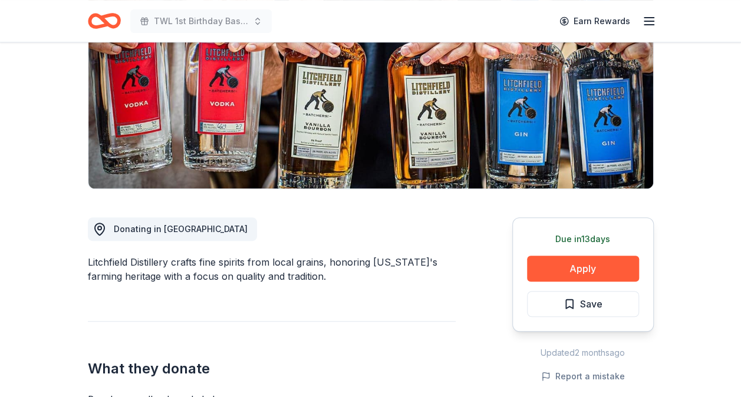
scroll to position [169, 0]
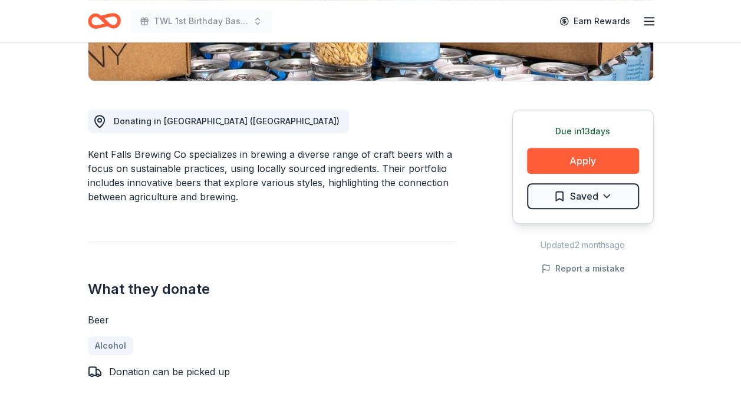
scroll to position [276, 0]
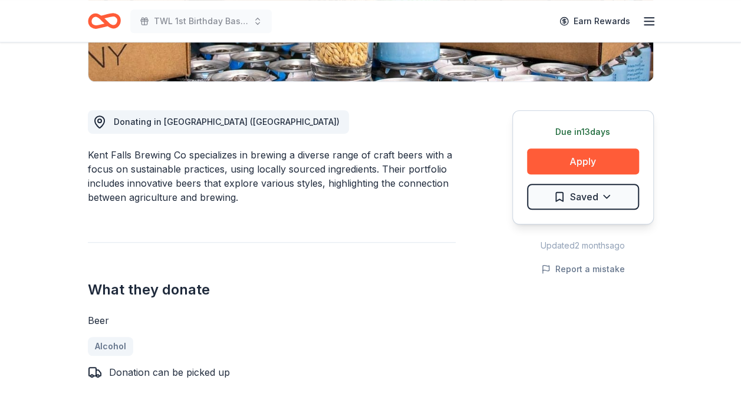
click at [581, 160] on button "Apply" at bounding box center [583, 162] width 112 height 26
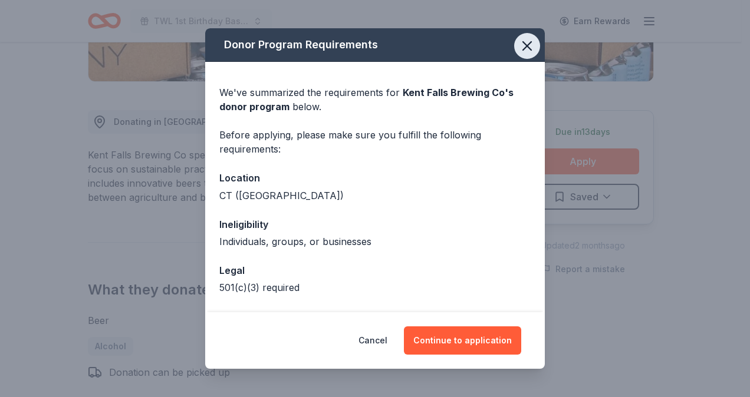
click at [519, 45] on icon "button" at bounding box center [527, 46] width 17 height 17
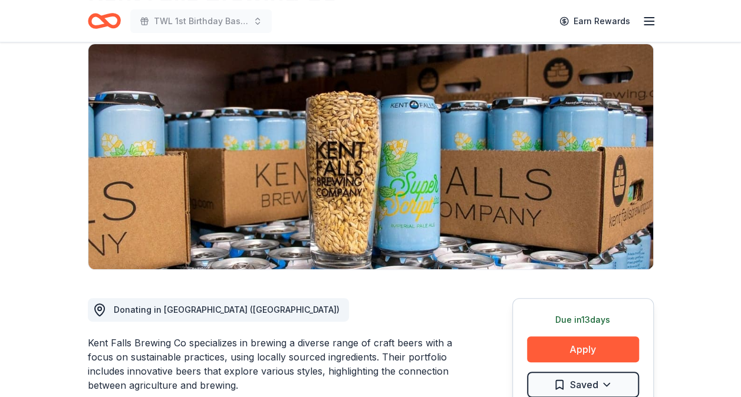
scroll to position [89, 0]
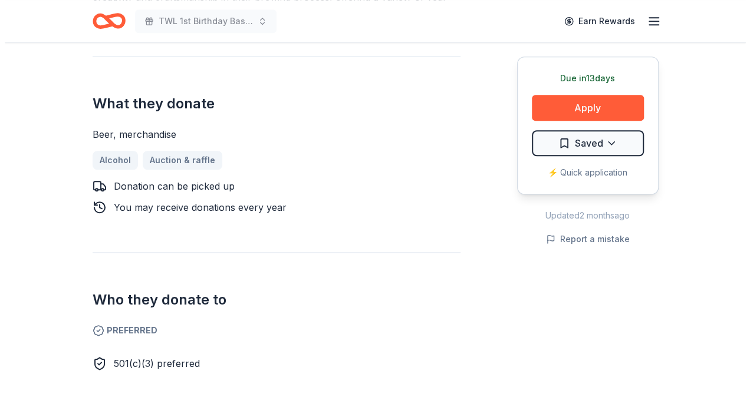
scroll to position [457, 0]
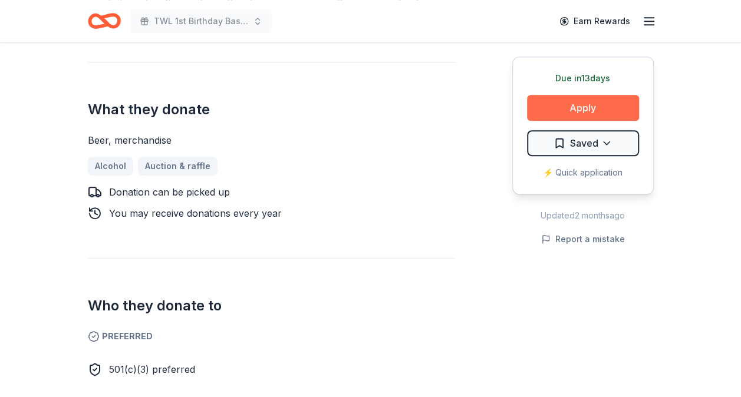
click at [597, 99] on button "Apply" at bounding box center [583, 108] width 112 height 26
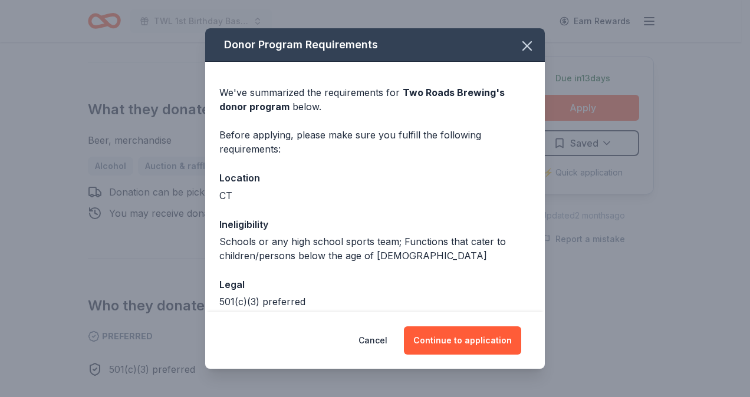
scroll to position [59, 0]
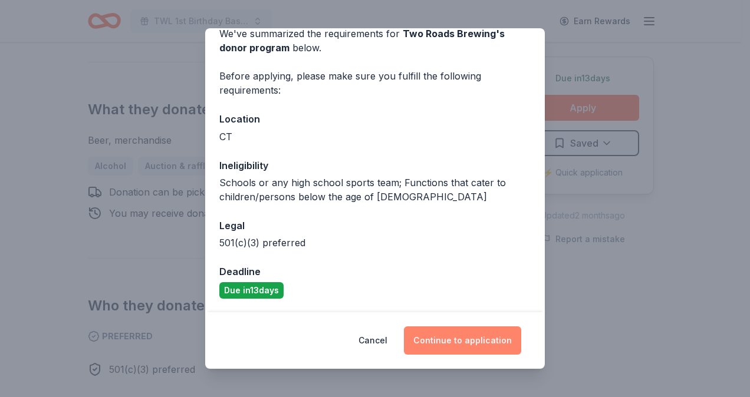
click at [451, 342] on button "Continue to application" at bounding box center [462, 341] width 117 height 28
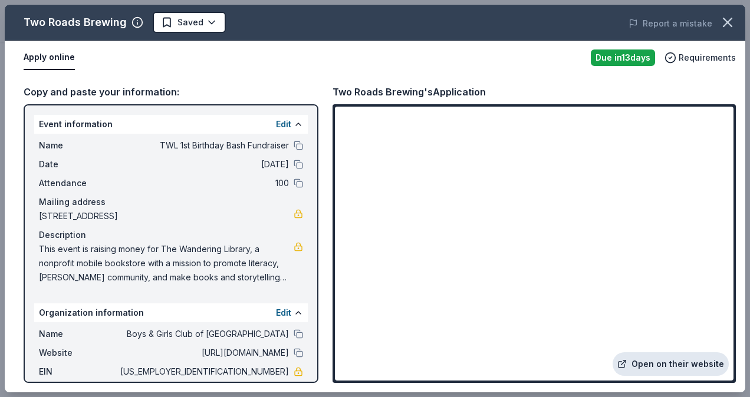
click at [644, 360] on link "Open on their website" at bounding box center [670, 364] width 116 height 24
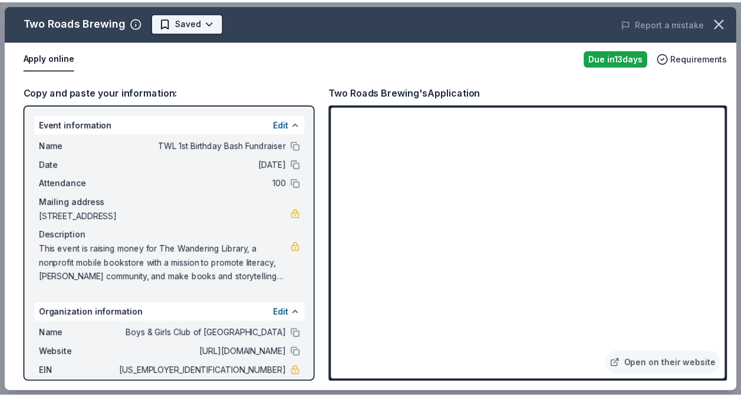
scroll to position [0, 0]
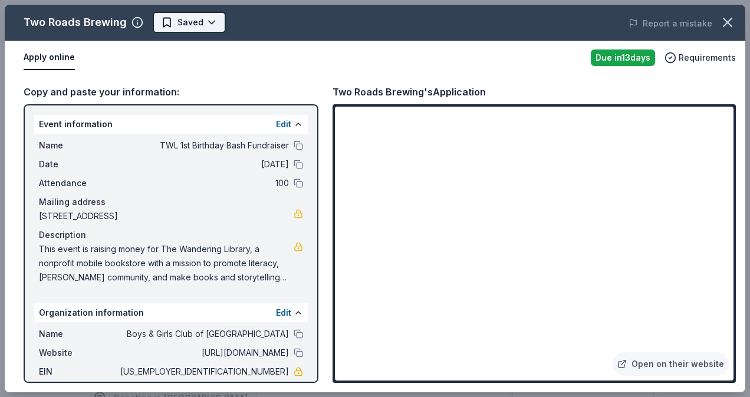
click at [200, 27] on body "TWL 1st Birthday Bash Fundraiser Earn Rewards Due [DATE] Share Two Roads Brewin…" at bounding box center [370, 198] width 741 height 397
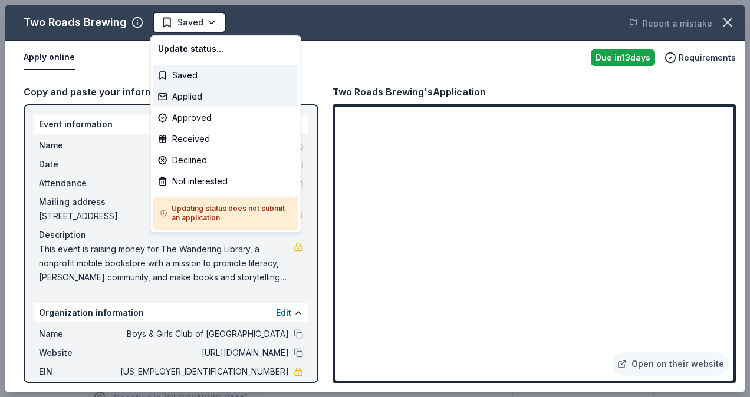
click at [197, 99] on div "Applied" at bounding box center [225, 96] width 145 height 21
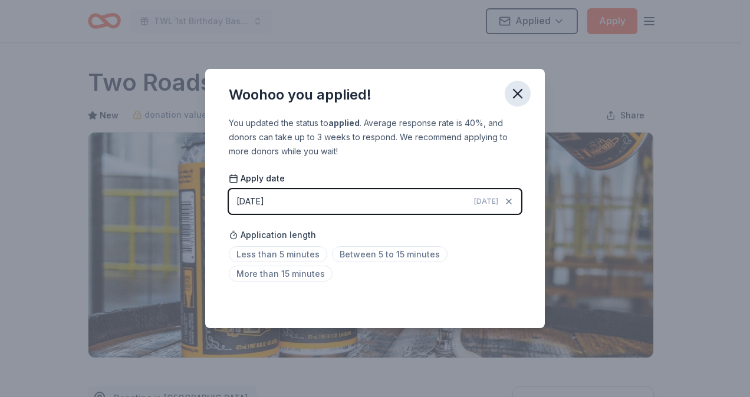
click at [518, 87] on icon "button" at bounding box center [517, 93] width 17 height 17
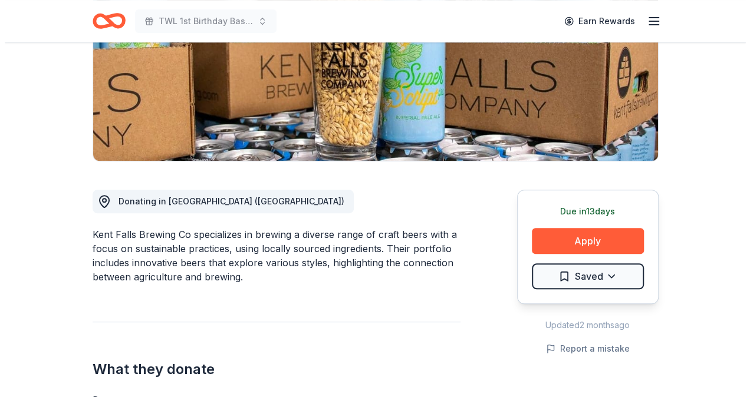
scroll to position [197, 0]
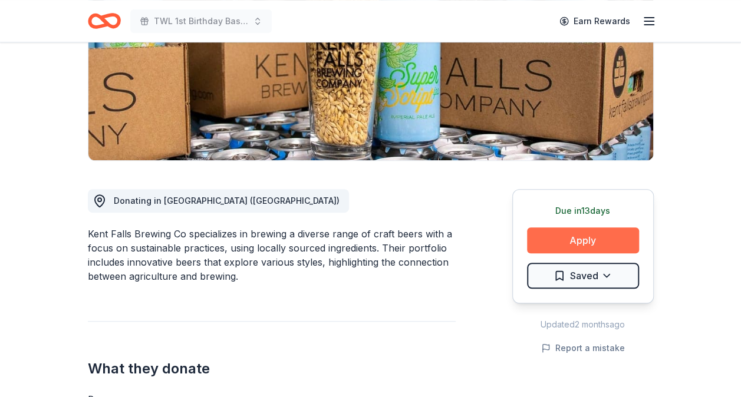
click at [593, 242] on button "Apply" at bounding box center [583, 240] width 112 height 26
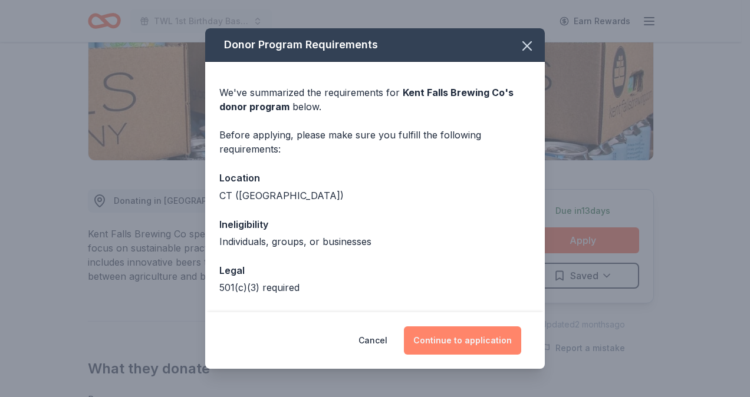
click at [477, 342] on button "Continue to application" at bounding box center [462, 341] width 117 height 28
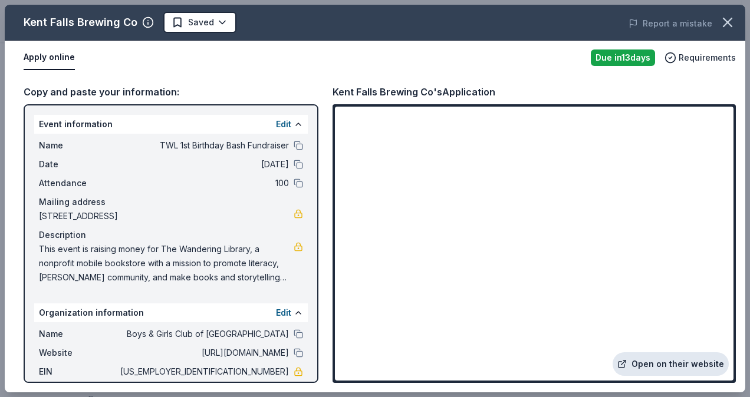
click at [653, 365] on link "Open on their website" at bounding box center [670, 364] width 116 height 24
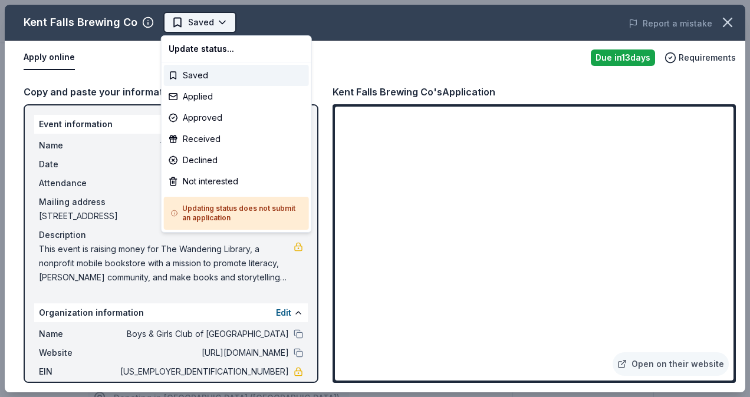
scroll to position [0, 0]
click at [200, 25] on body "TWL 1st Birthday Bash Fundraiser Saved Apply Due [DATE] Share Kent Falls Brewin…" at bounding box center [370, 198] width 741 height 397
click at [187, 101] on div "Applied" at bounding box center [236, 96] width 145 height 21
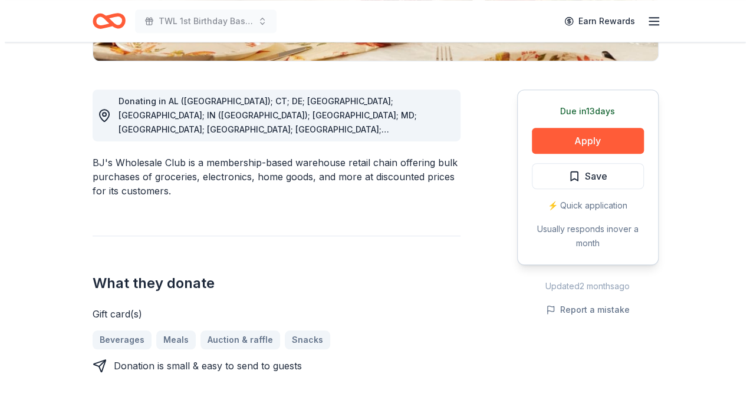
scroll to position [313, 0]
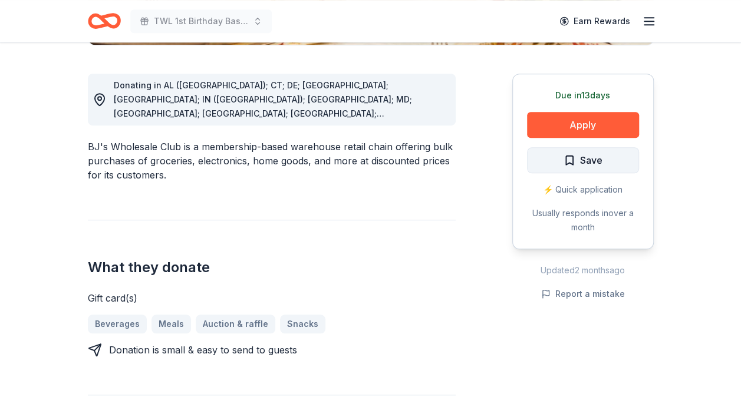
click at [582, 161] on span "Save" at bounding box center [591, 160] width 22 height 15
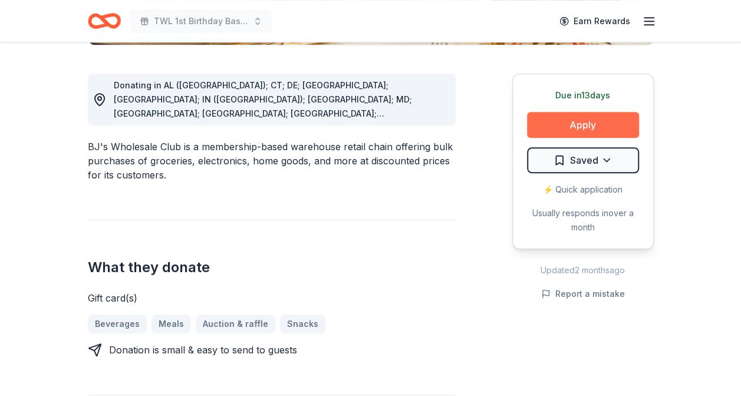
click at [569, 125] on button "Apply" at bounding box center [583, 125] width 112 height 26
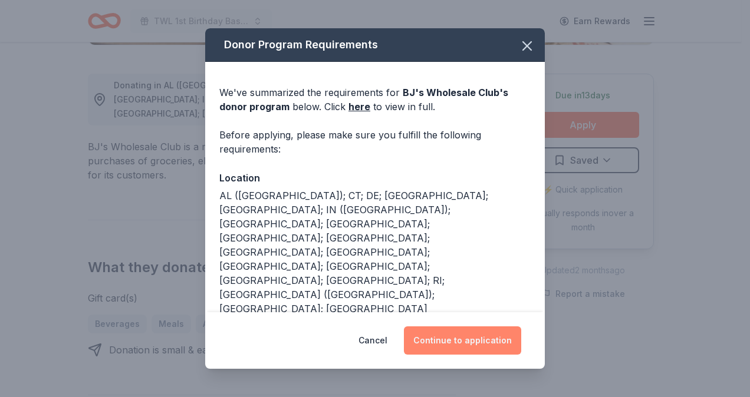
click at [442, 327] on button "Continue to application" at bounding box center [462, 341] width 117 height 28
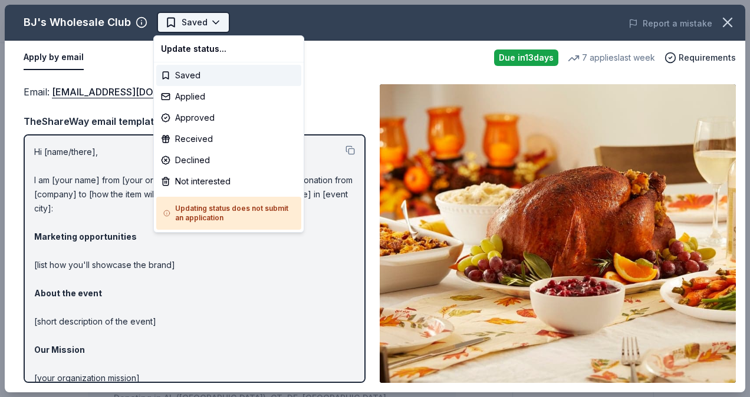
scroll to position [0, 0]
click at [202, 17] on body "TWL 1st Birthday Bash Fundraiser Saved Apply Due in 13 days Share BJ's Wholesal…" at bounding box center [370, 198] width 741 height 397
click at [186, 97] on div "Applied" at bounding box center [228, 96] width 145 height 21
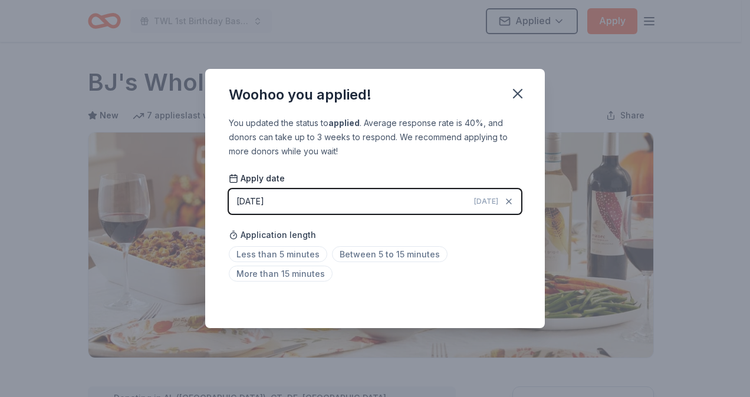
click at [294, 200] on button "08/16/2025 Today" at bounding box center [375, 201] width 292 height 25
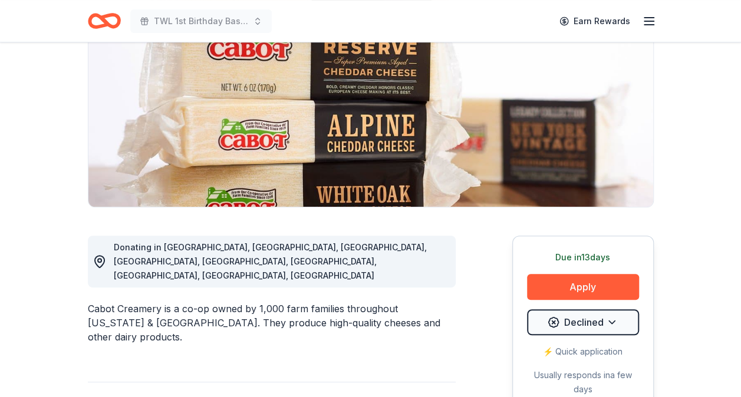
scroll to position [149, 0]
